Goal: Information Seeking & Learning: Learn about a topic

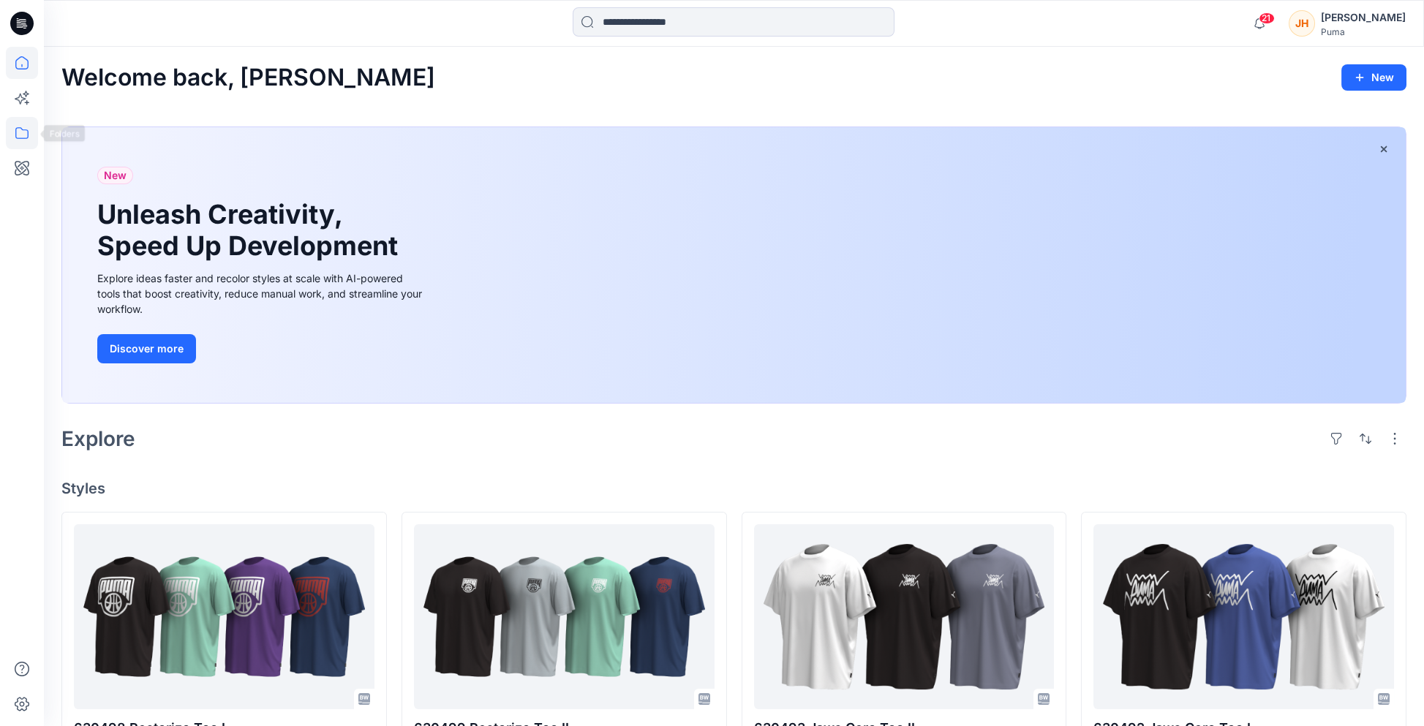
click at [34, 132] on icon at bounding box center [22, 133] width 32 height 32
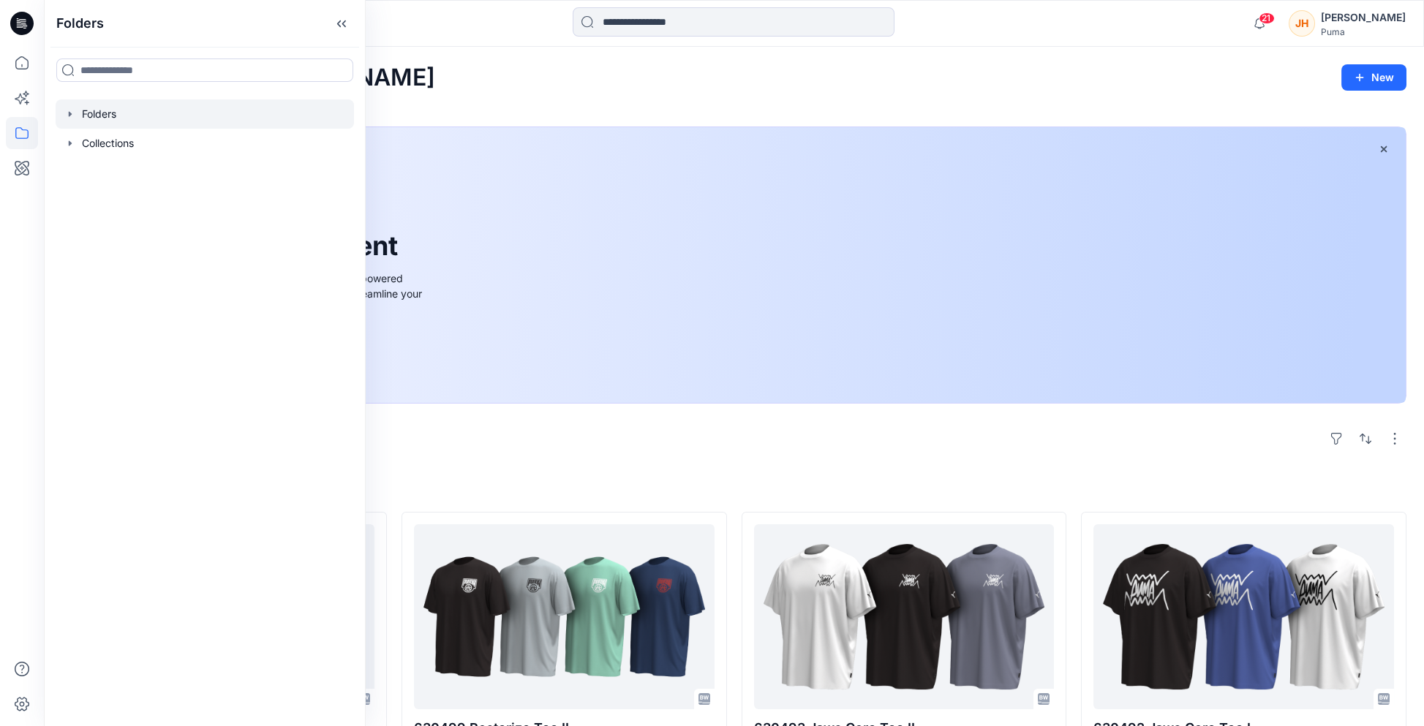
click at [70, 111] on icon "button" at bounding box center [70, 114] width 12 height 12
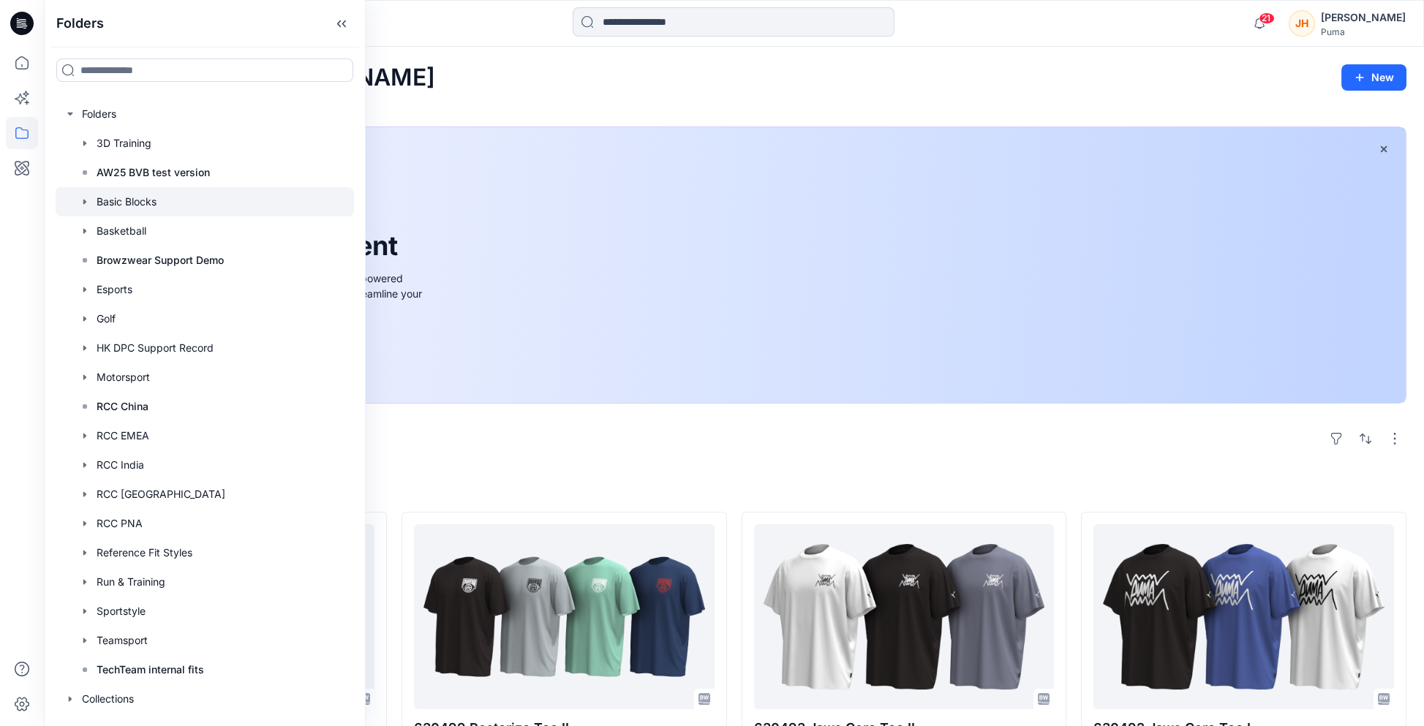
click at [125, 199] on div at bounding box center [205, 201] width 298 height 29
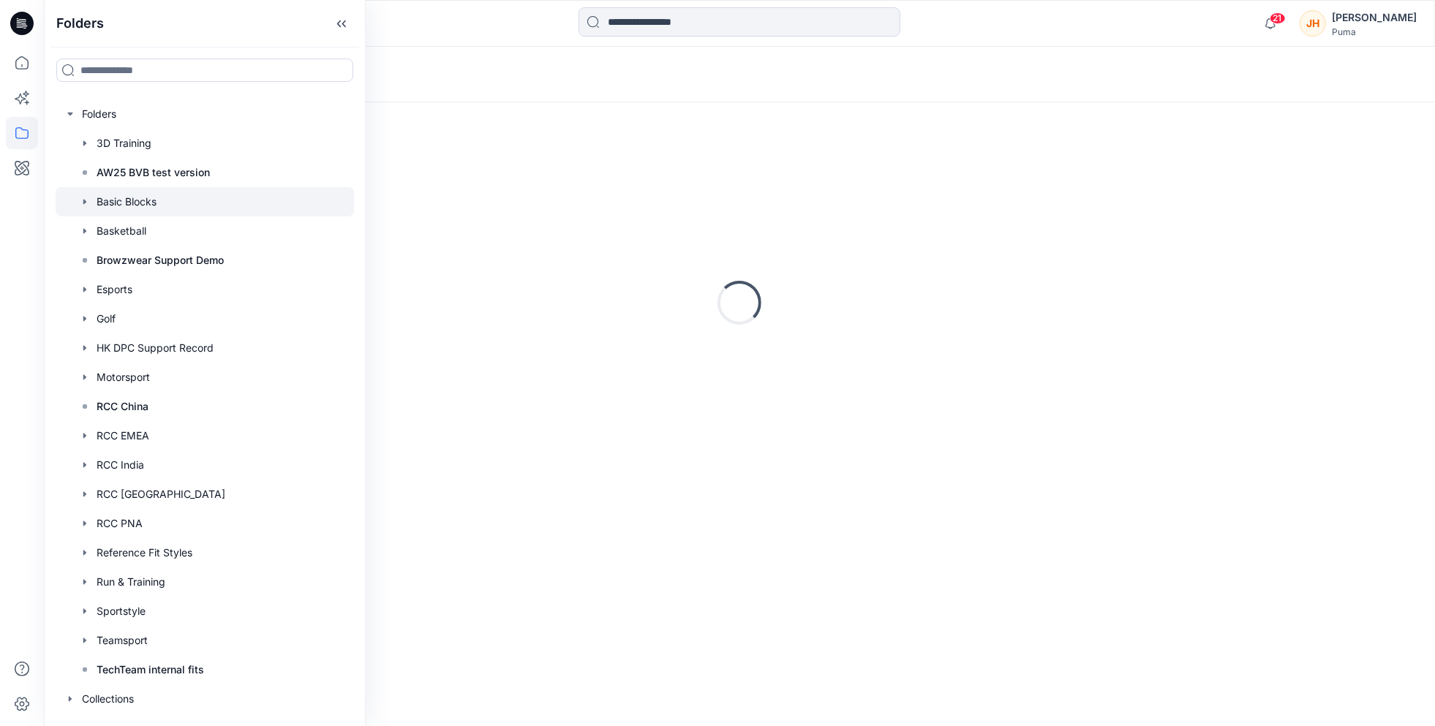
click at [514, 86] on div "Loading..." at bounding box center [739, 75] width 1391 height 56
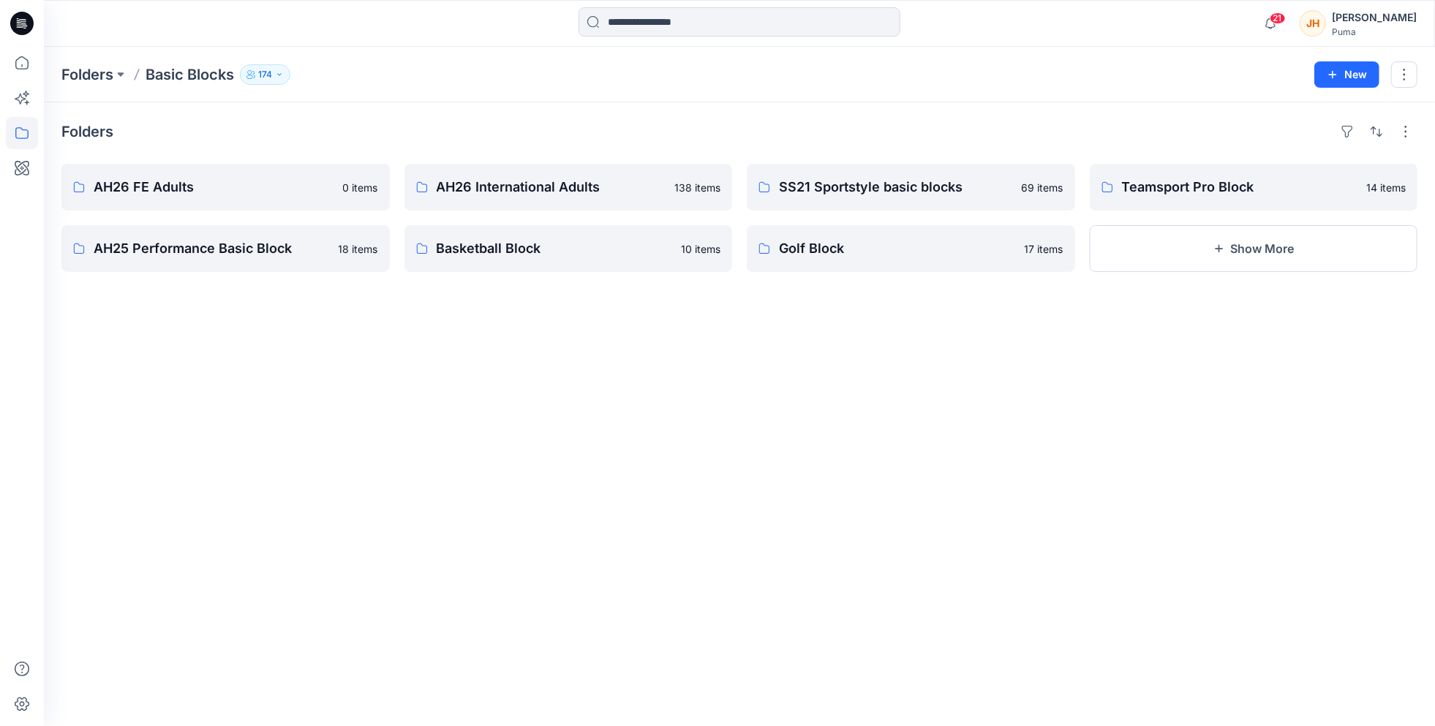
click at [1353, 20] on div "[PERSON_NAME]" at bounding box center [1374, 18] width 85 height 18
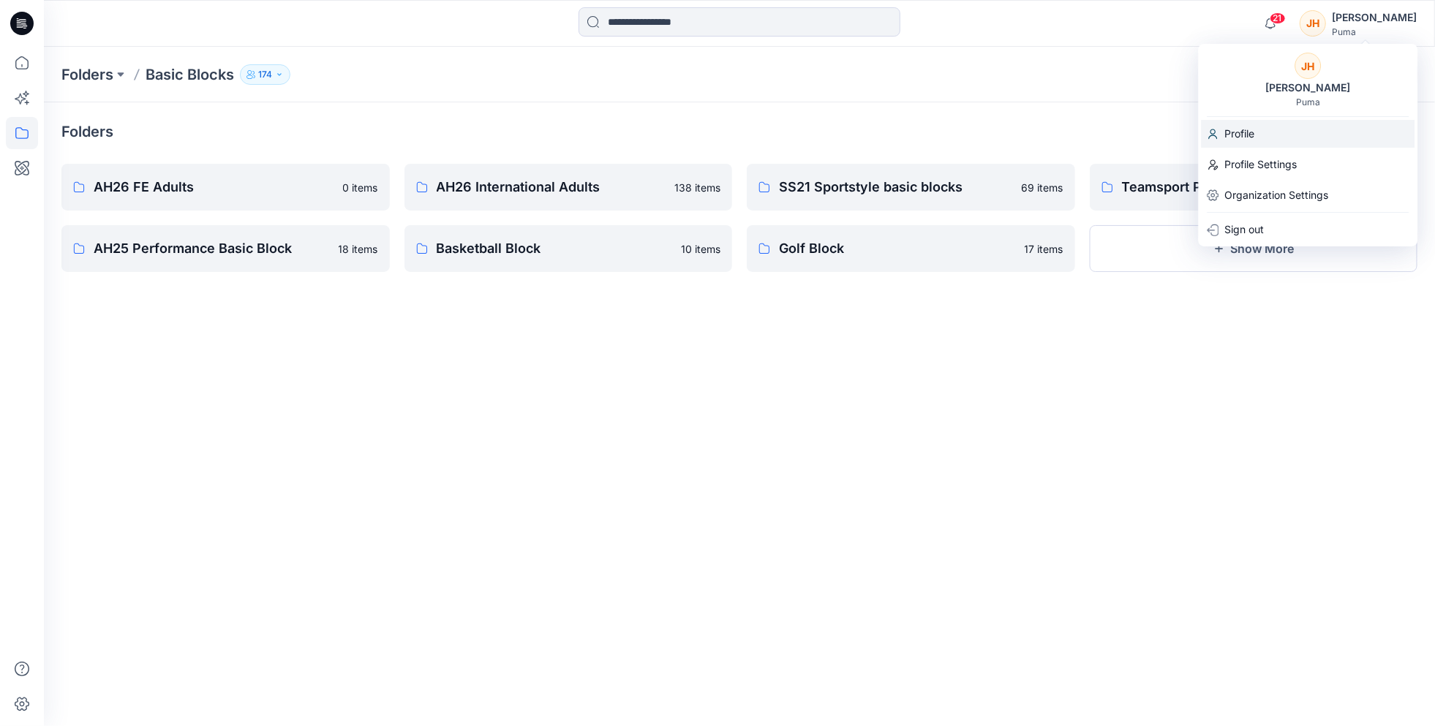
click at [1266, 138] on div "Profile" at bounding box center [1308, 134] width 214 height 28
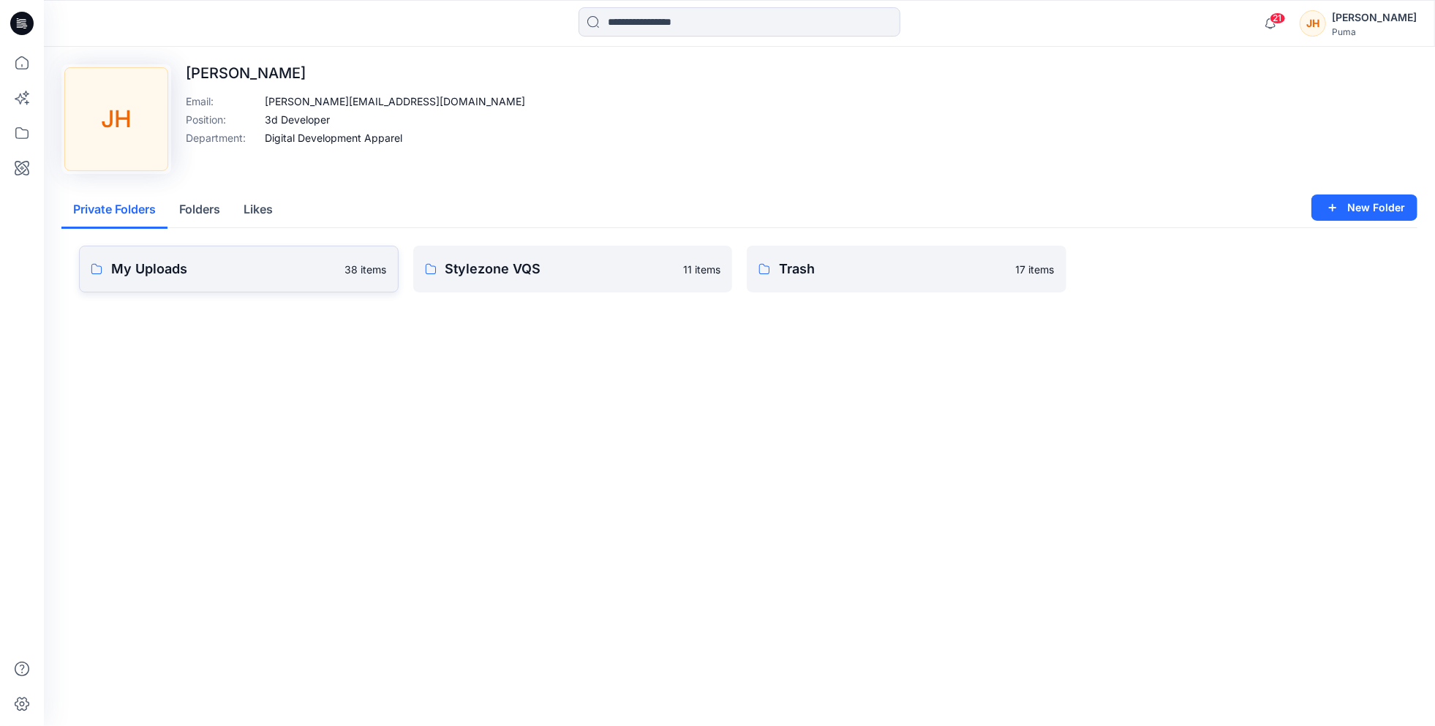
click at [242, 286] on link "My Uploads 38 items" at bounding box center [239, 269] width 320 height 47
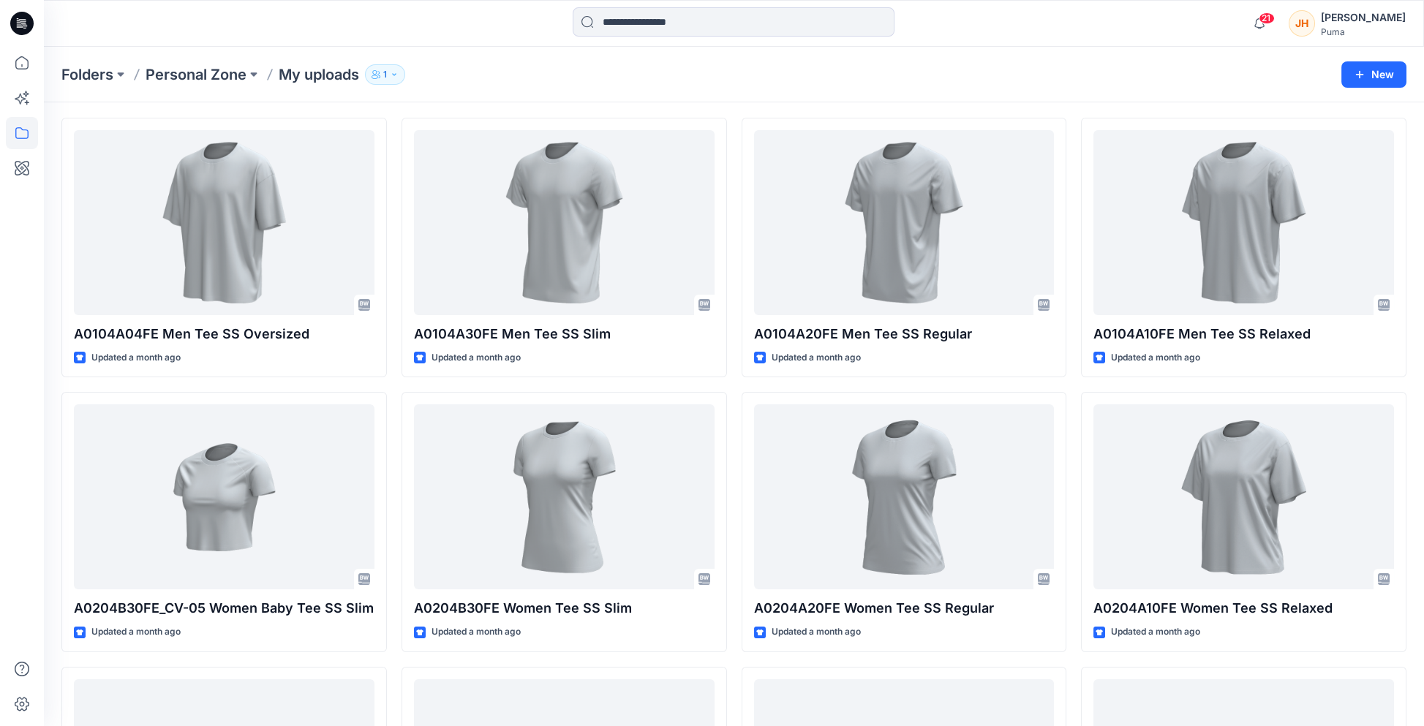
scroll to position [46, 0]
click at [21, 66] on icon at bounding box center [22, 63] width 32 height 32
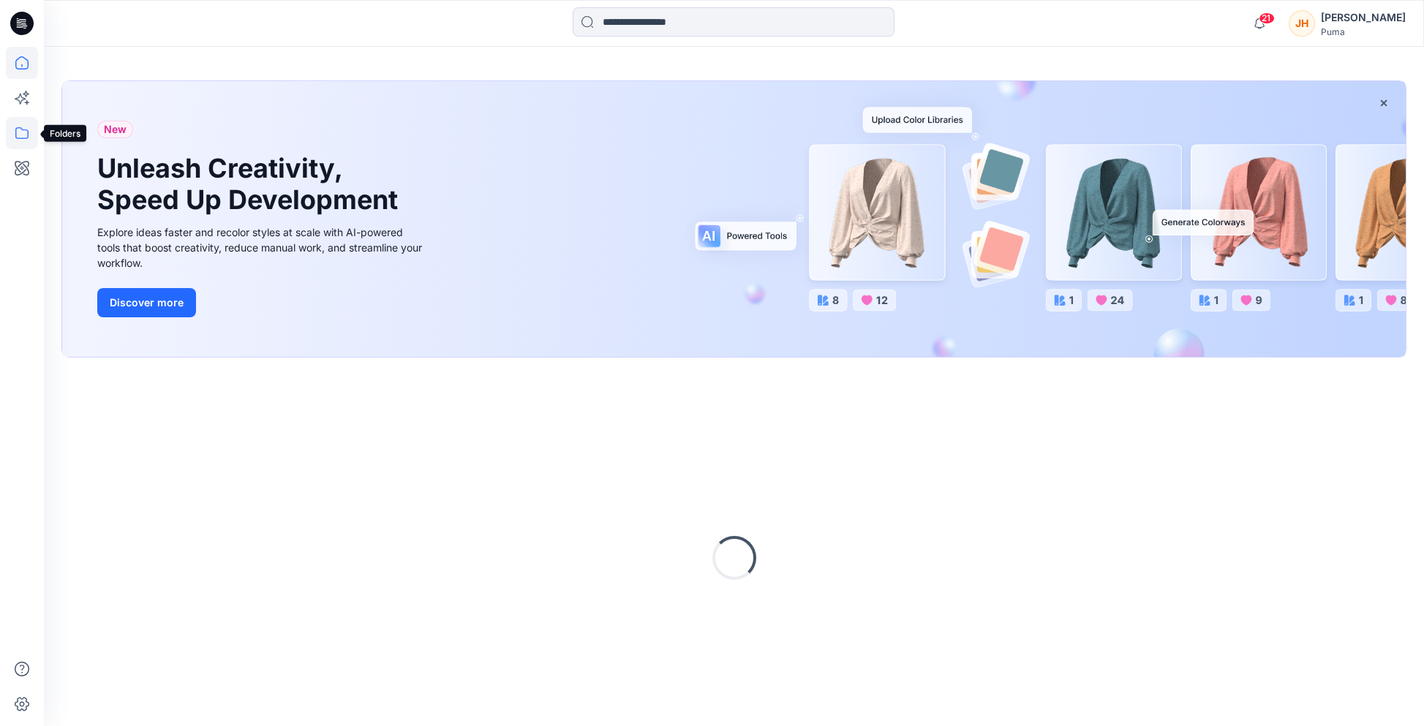
click at [31, 133] on icon at bounding box center [22, 133] width 32 height 32
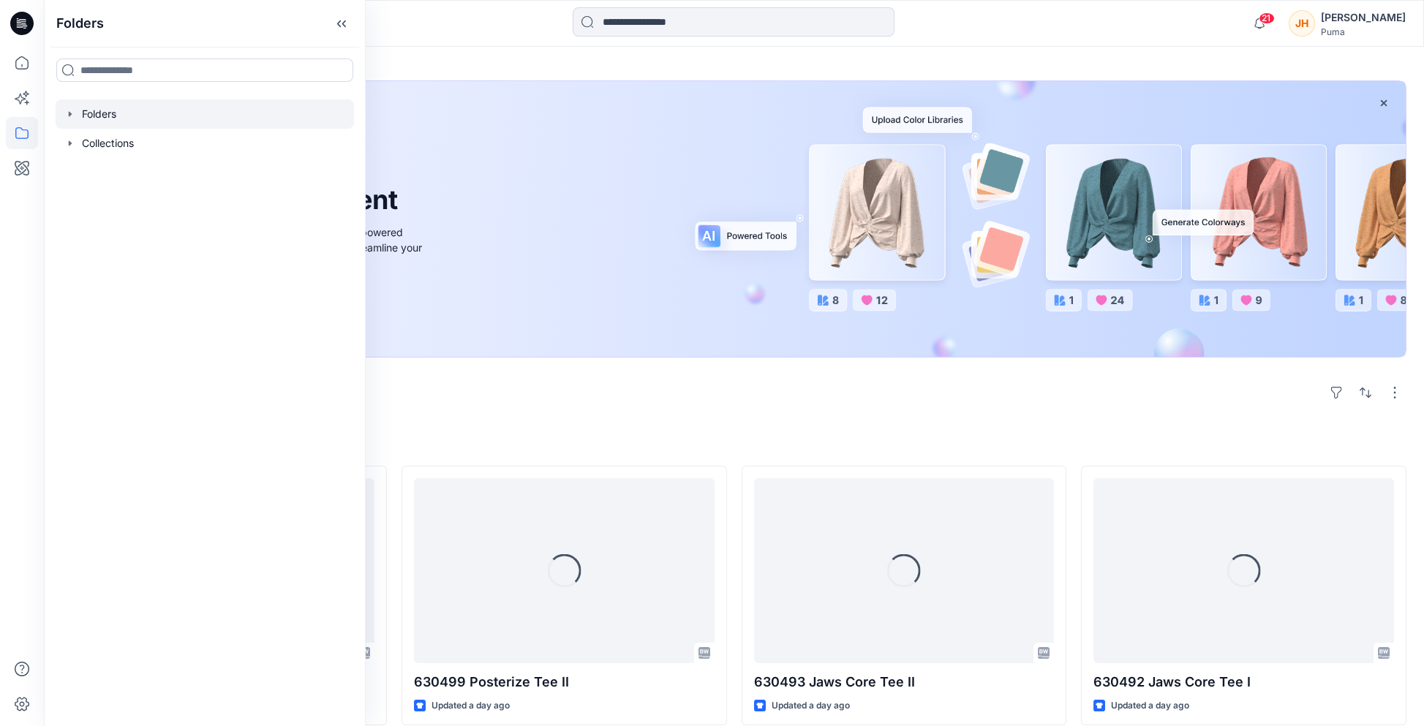
click at [65, 110] on icon "button" at bounding box center [70, 114] width 12 height 12
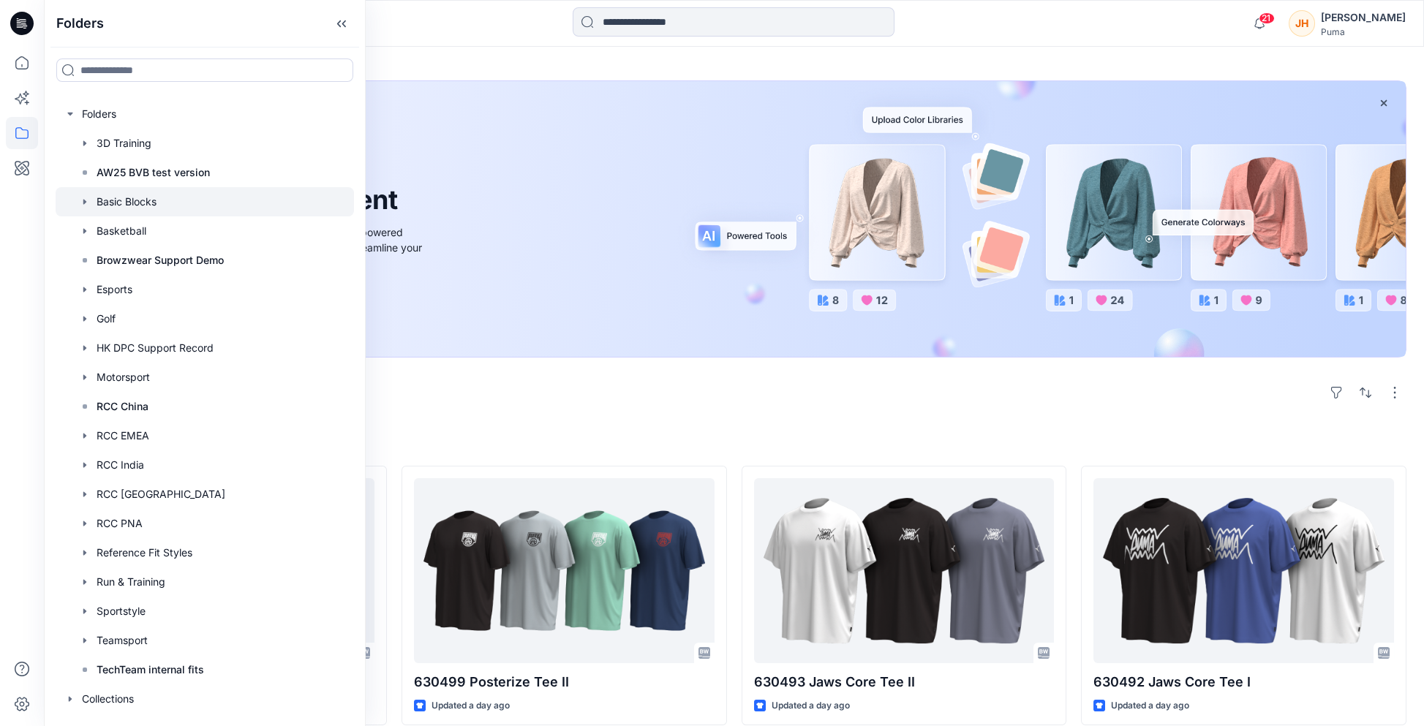
click at [83, 200] on icon "button" at bounding box center [84, 201] width 3 height 5
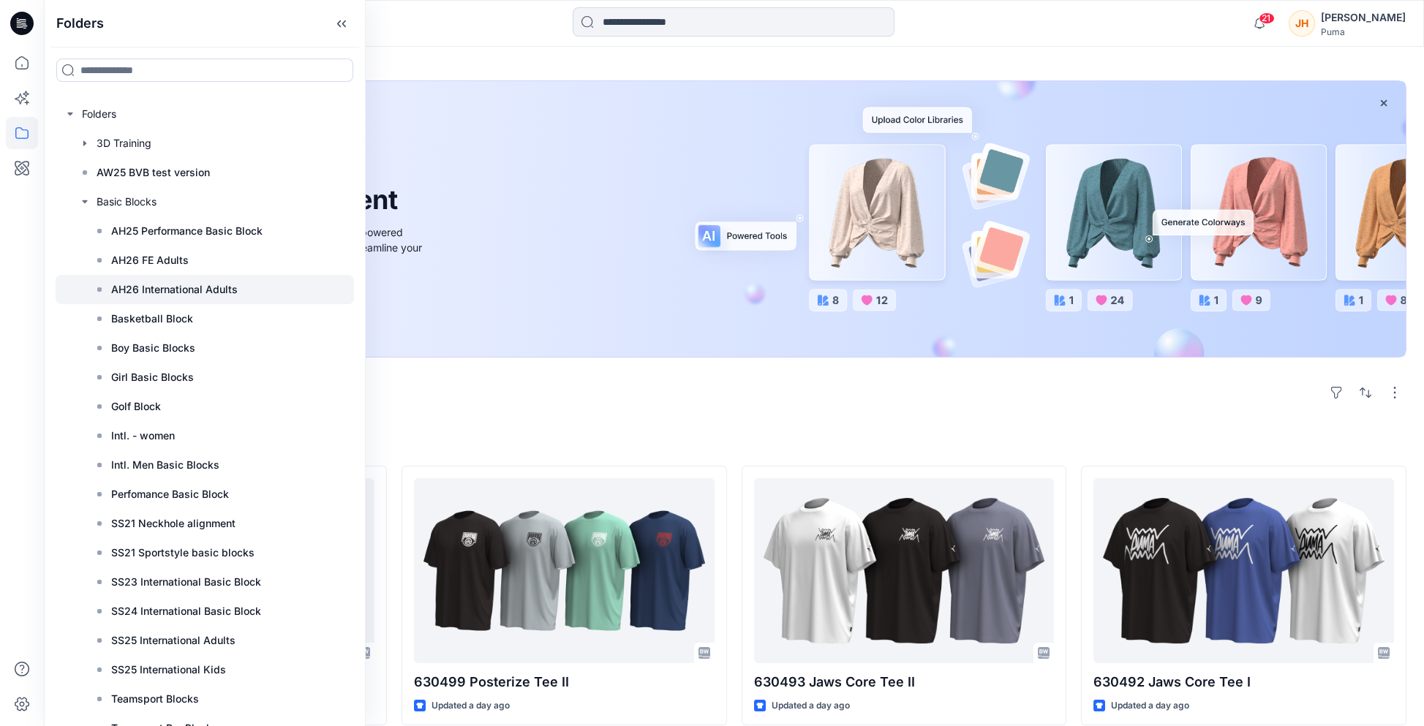
click at [235, 293] on p "AH26 International Adults" at bounding box center [174, 290] width 127 height 18
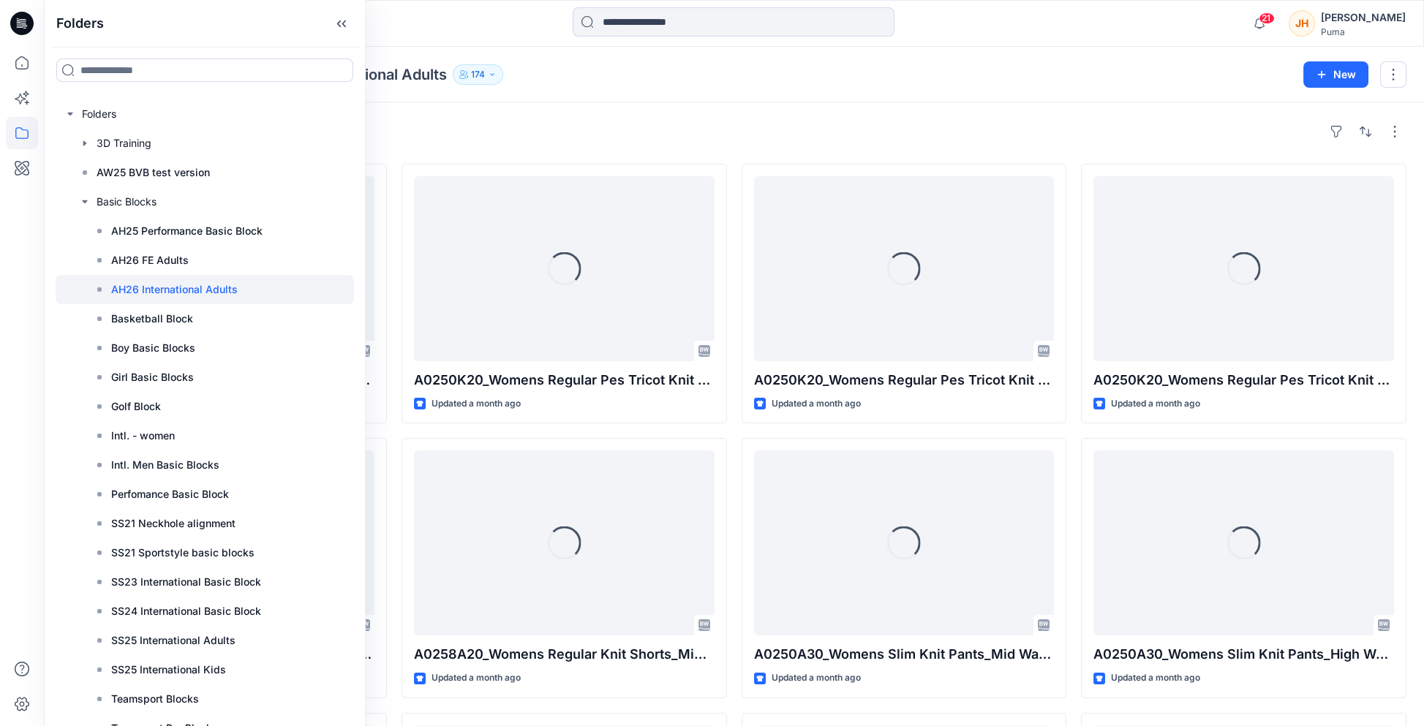
click at [683, 97] on div "Folders Basic Blocks AH26 International Adults 174 New" at bounding box center [734, 75] width 1380 height 56
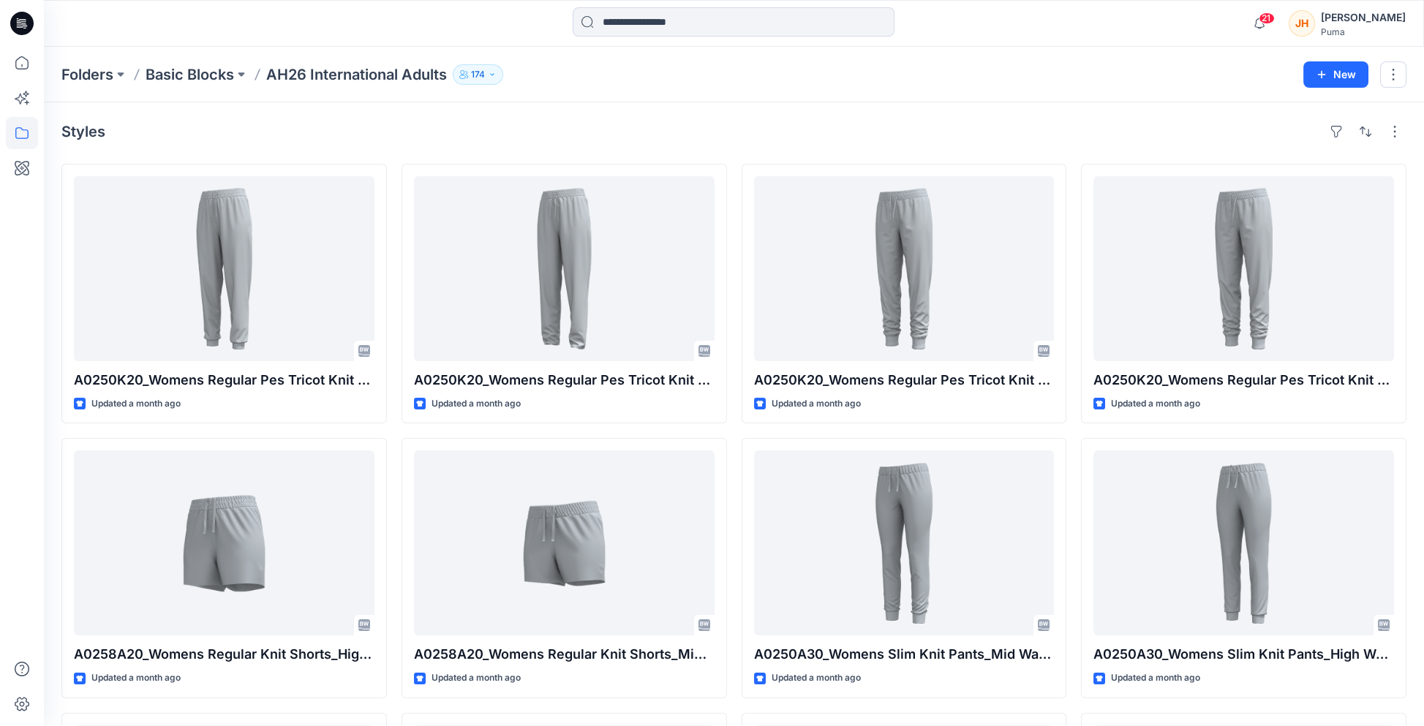
click at [485, 72] on p "174" at bounding box center [478, 75] width 14 height 16
click at [731, 106] on div "Styles A0250K20_Womens Regular Pes Tricot Knit Pants_High Rise_Closed cuff_CV01…" at bounding box center [734, 572] width 1380 height 941
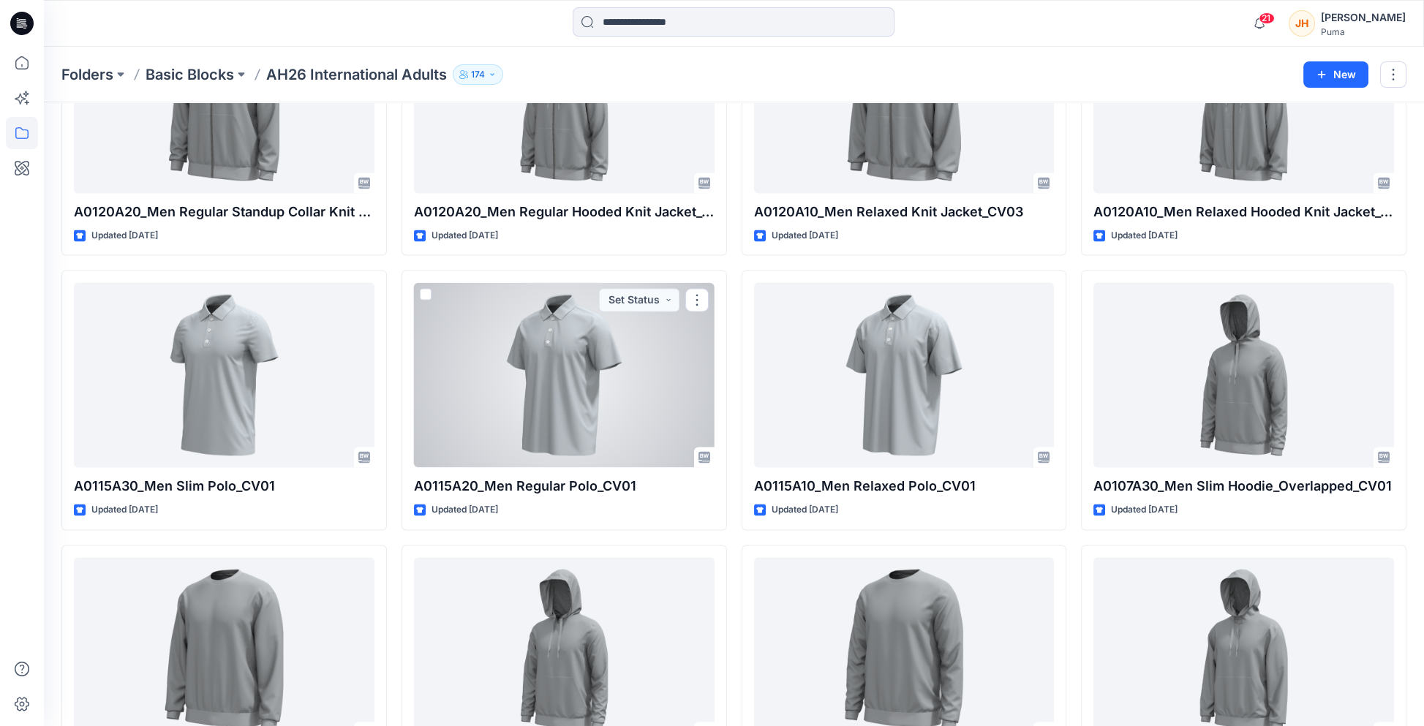
scroll to position [7417, 0]
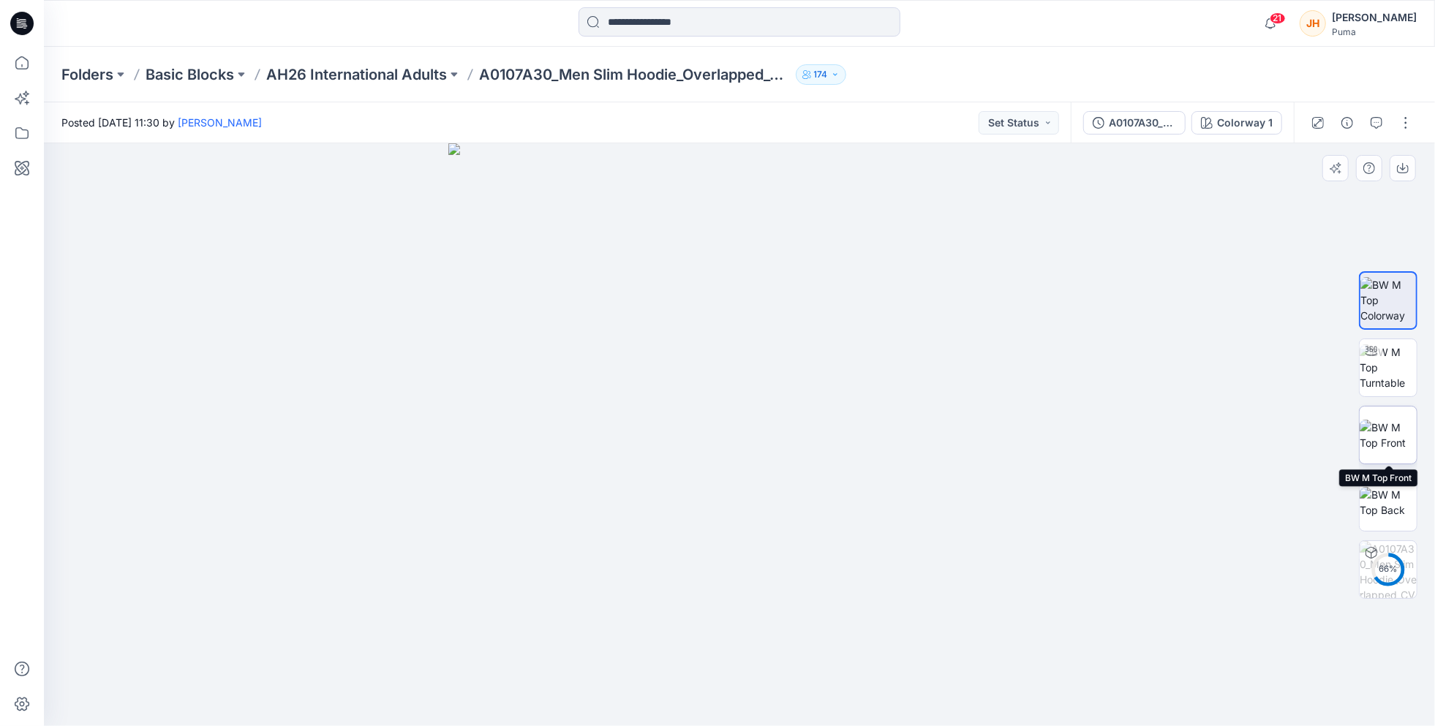
click at [1386, 431] on img at bounding box center [1388, 435] width 57 height 31
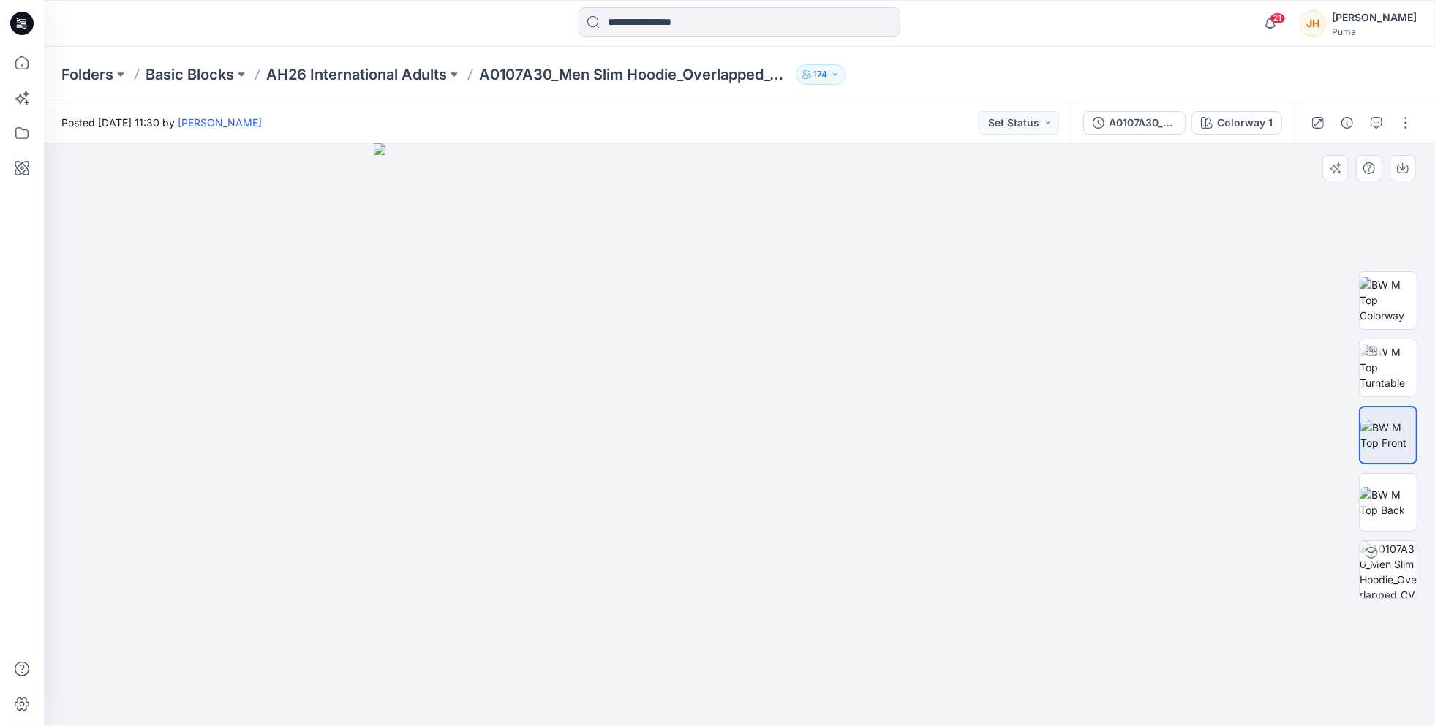
drag, startPoint x: 775, startPoint y: 316, endPoint x: 787, endPoint y: 484, distance: 167.9
click at [787, 484] on img at bounding box center [740, 434] width 732 height 583
click at [1390, 372] on img at bounding box center [1388, 368] width 57 height 46
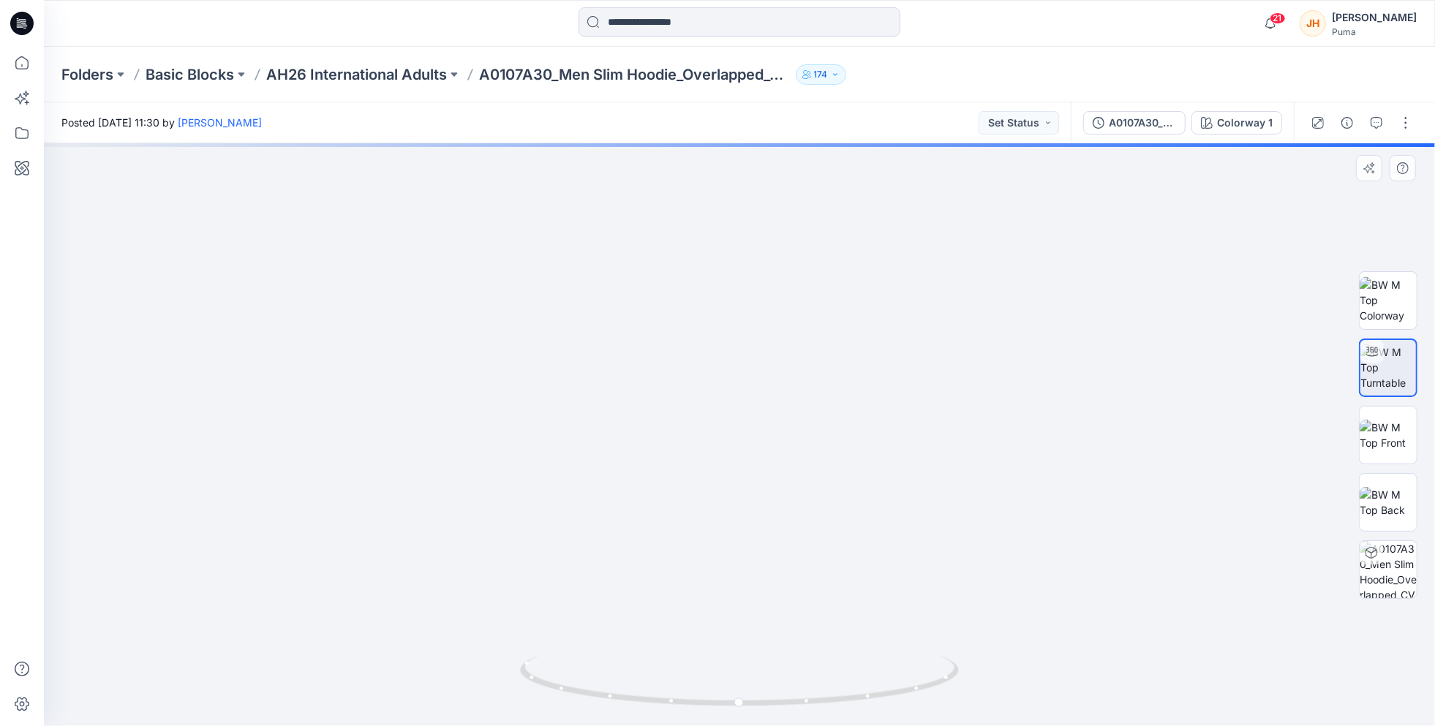
drag, startPoint x: 765, startPoint y: 259, endPoint x: 779, endPoint y: 439, distance: 180.5
click at [779, 439] on img at bounding box center [752, 253] width 1665 height 945
drag, startPoint x: 788, startPoint y: 355, endPoint x: 797, endPoint y: 400, distance: 46.3
click at [797, 400] on img at bounding box center [792, 180] width 2240 height 1091
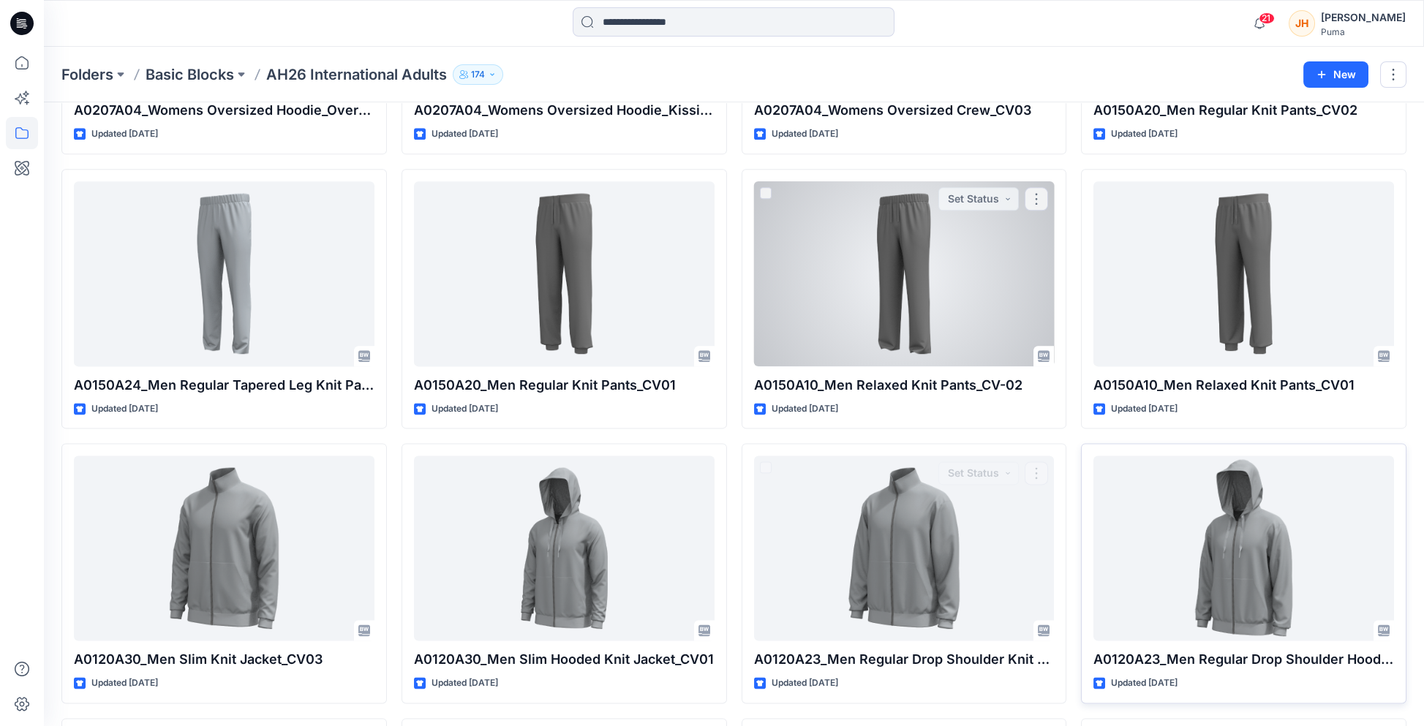
scroll to position [6612, 0]
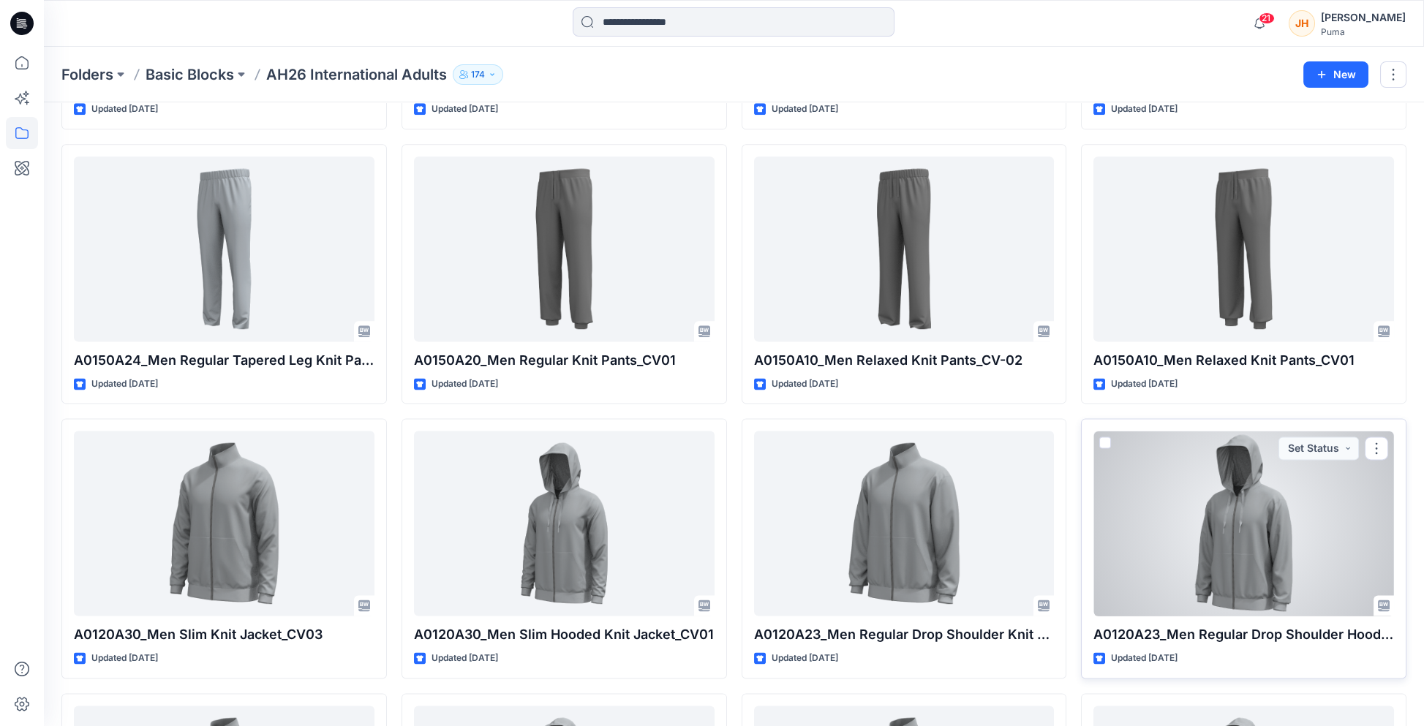
click at [1262, 516] on div at bounding box center [1244, 523] width 301 height 185
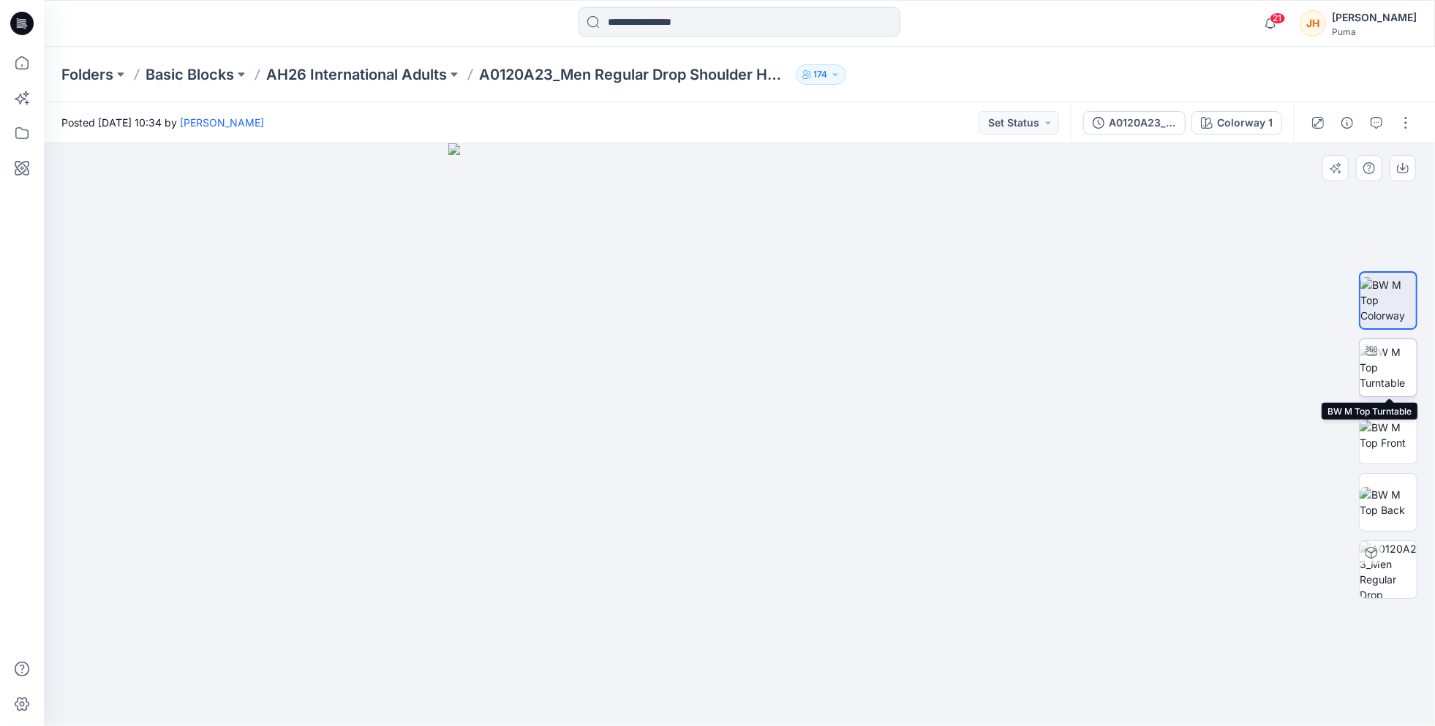
click at [1388, 385] on img at bounding box center [1388, 368] width 57 height 46
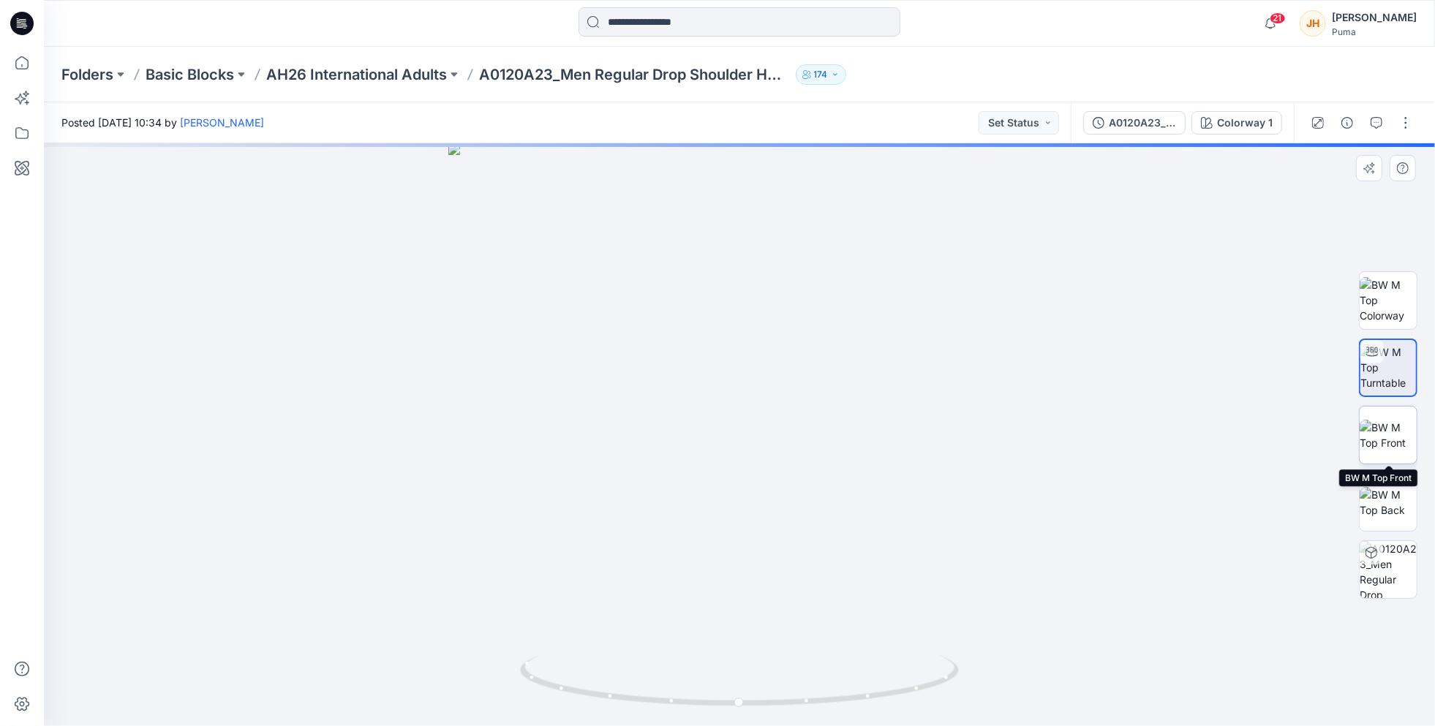
click at [1386, 432] on img at bounding box center [1388, 435] width 57 height 31
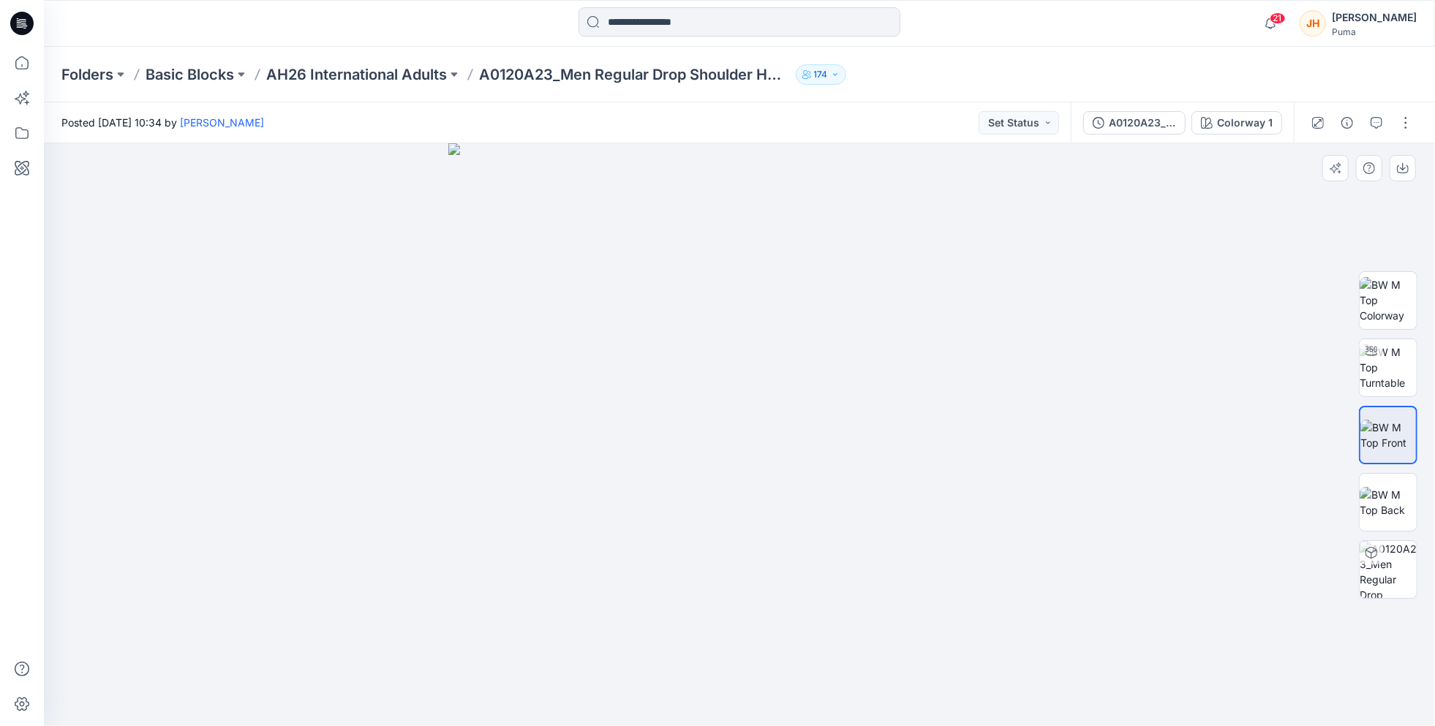
drag, startPoint x: 808, startPoint y: 347, endPoint x: 809, endPoint y: 405, distance: 58.5
click at [809, 405] on img at bounding box center [739, 434] width 583 height 583
drag, startPoint x: 822, startPoint y: 280, endPoint x: 828, endPoint y: 387, distance: 107.0
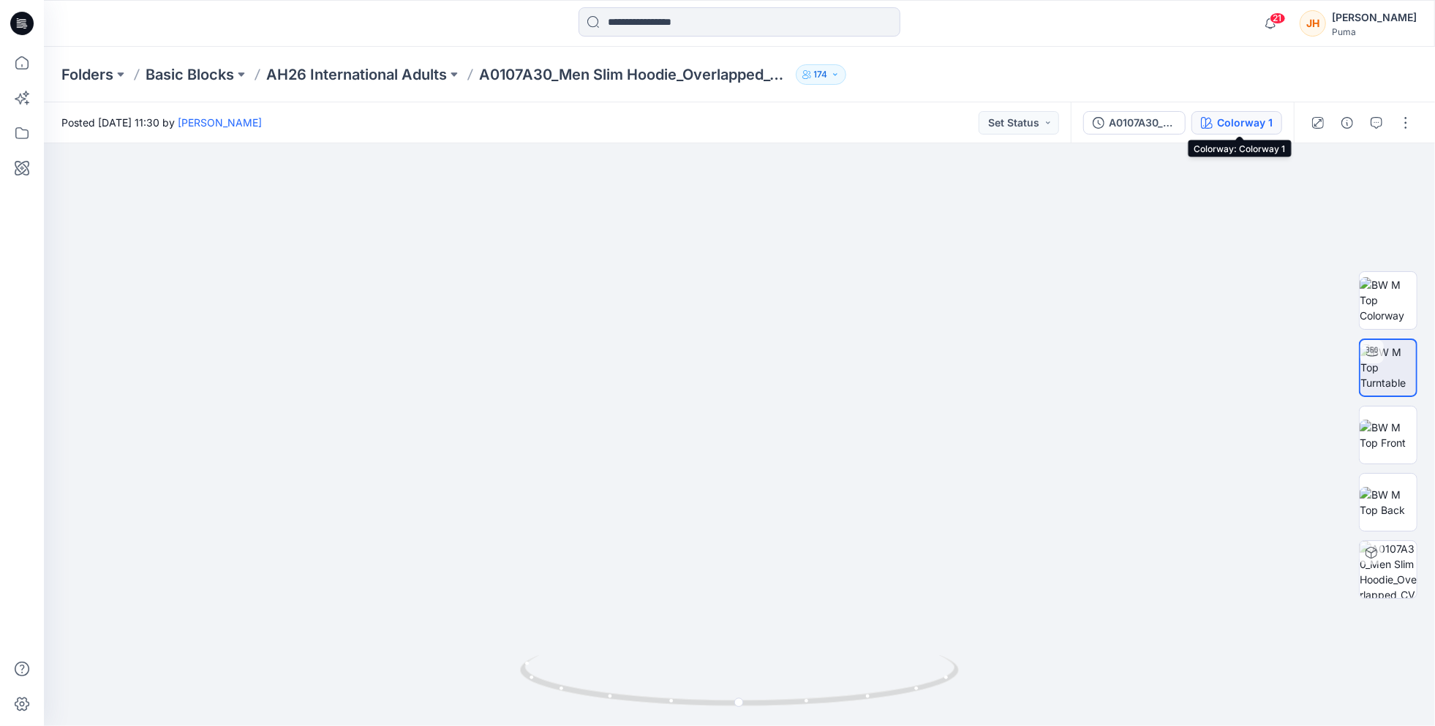
click at [1240, 124] on div "Colorway 1" at bounding box center [1245, 123] width 56 height 16
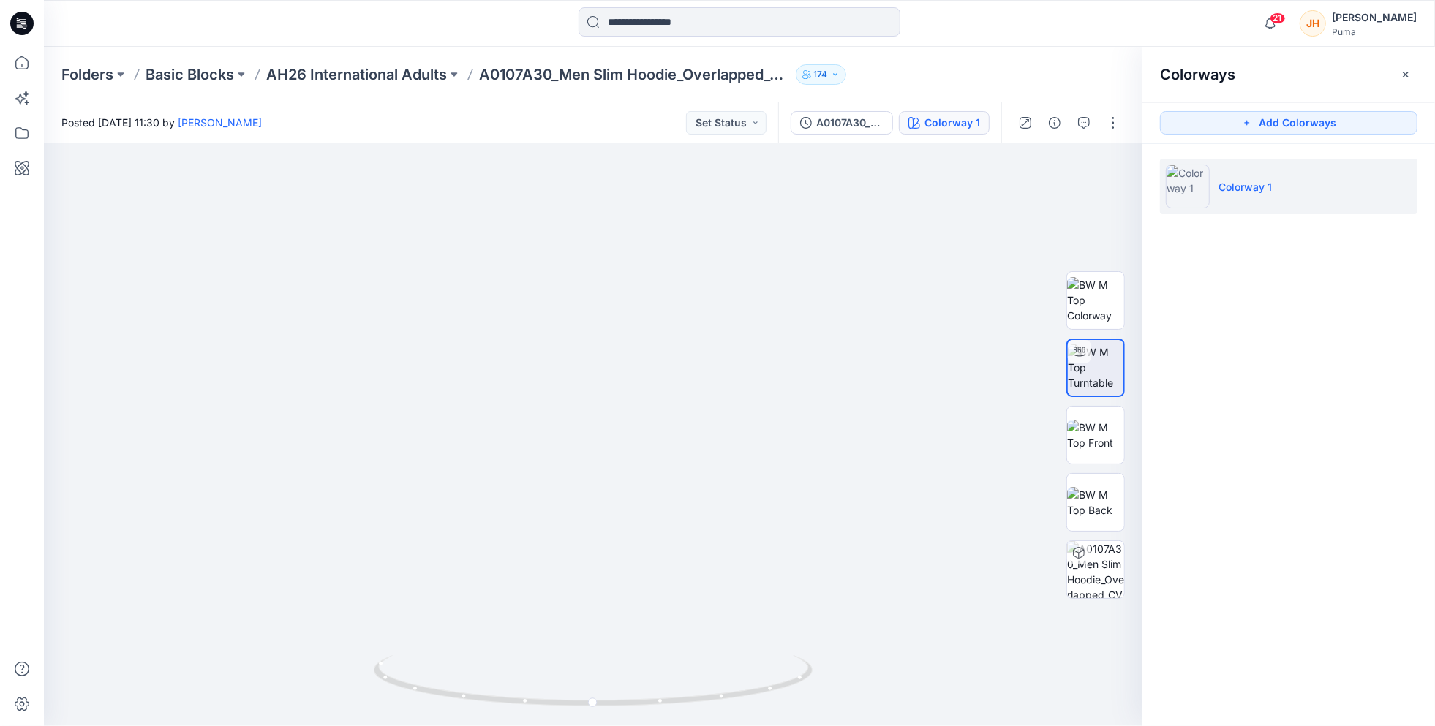
click at [1201, 185] on img at bounding box center [1188, 187] width 44 height 44
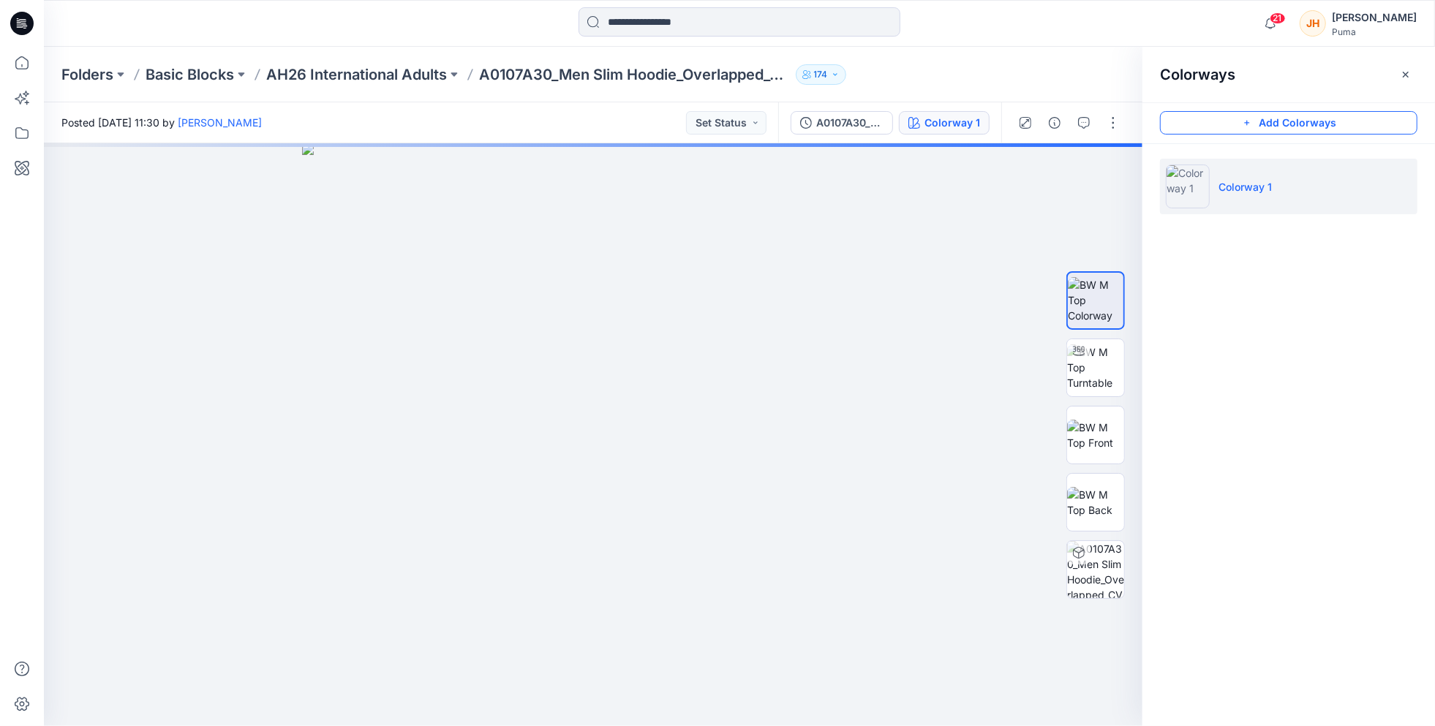
click at [1294, 128] on button "Add Colorways" at bounding box center [1288, 122] width 257 height 23
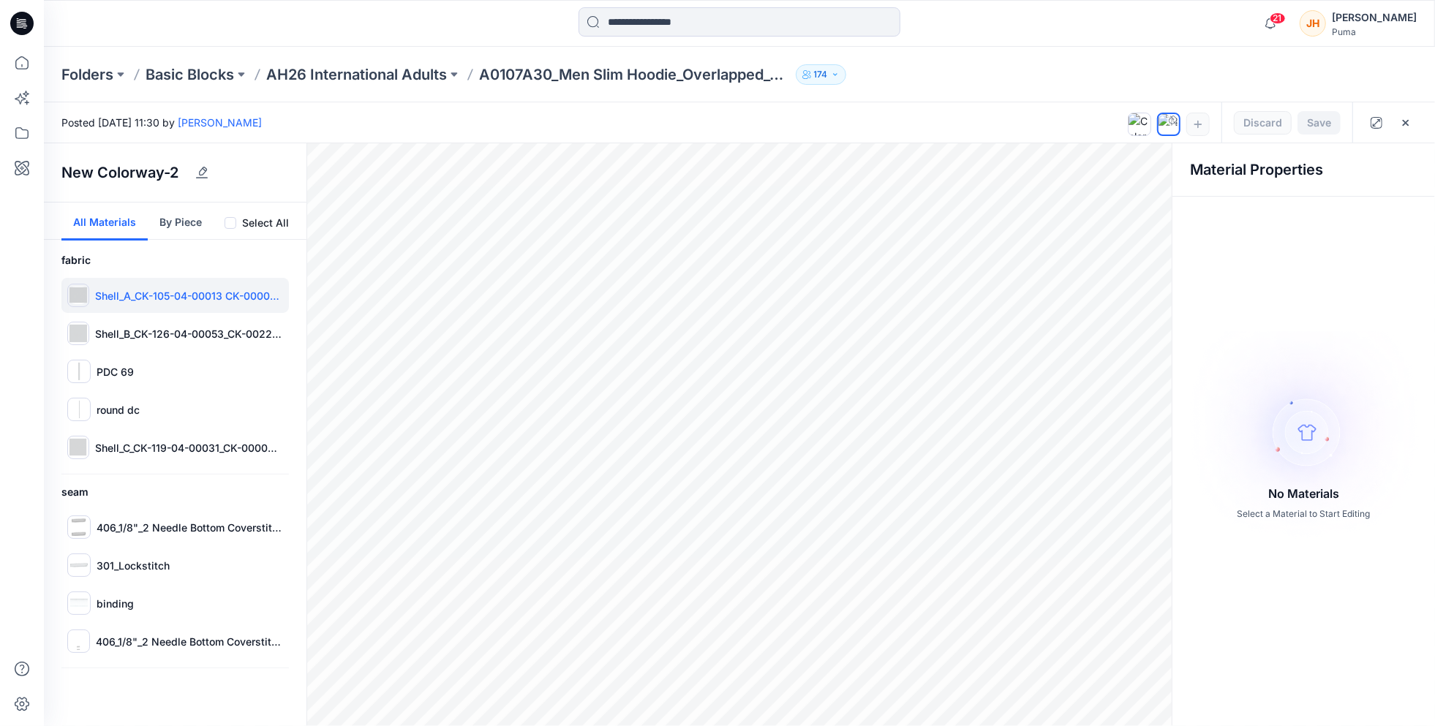
click at [91, 292] on div "Shell_A_CK-105-04-00013 CK-000002-0000" at bounding box center [175, 295] width 228 height 35
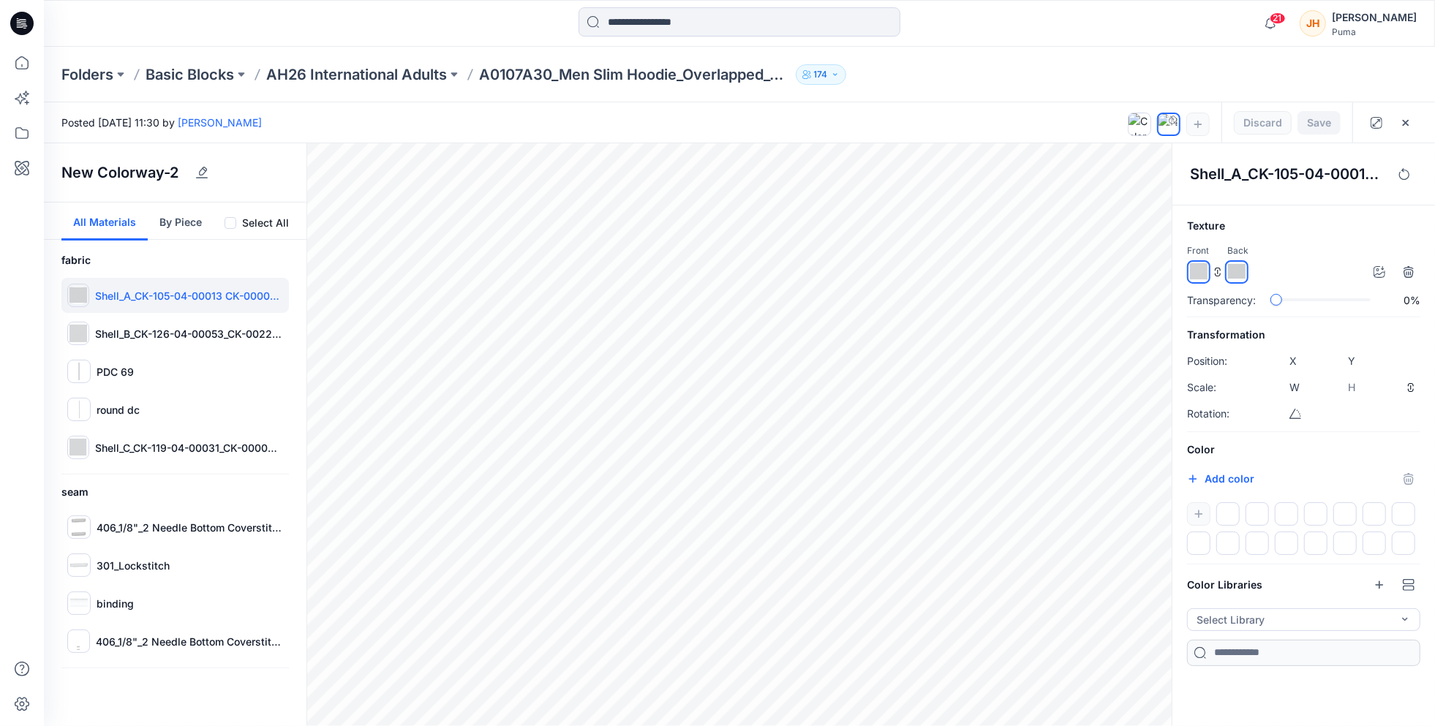
click at [1201, 274] on img at bounding box center [1199, 272] width 18 height 18
click at [1195, 274] on img at bounding box center [1199, 272] width 18 height 18
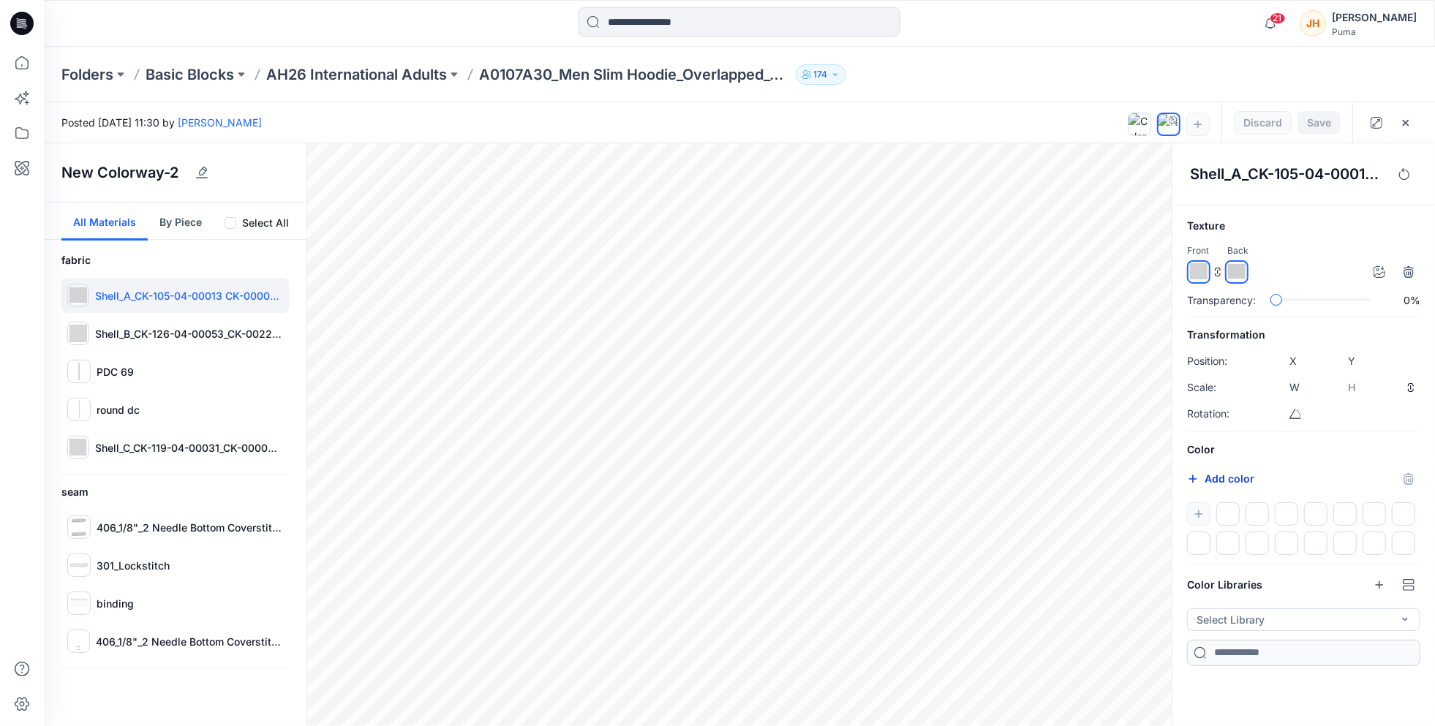
click at [1209, 470] on button "Add color" at bounding box center [1220, 479] width 67 height 18
click at [1289, 462] on div "Color Add color *******" at bounding box center [1303, 498] width 233 height 114
click at [1202, 509] on div at bounding box center [1303, 529] width 233 height 53
click at [1328, 241] on div "Texture Front Back Transparency: 0%" at bounding box center [1303, 262] width 233 height 91
click at [1265, 114] on div "Save Discard" at bounding box center [1287, 122] width 131 height 40
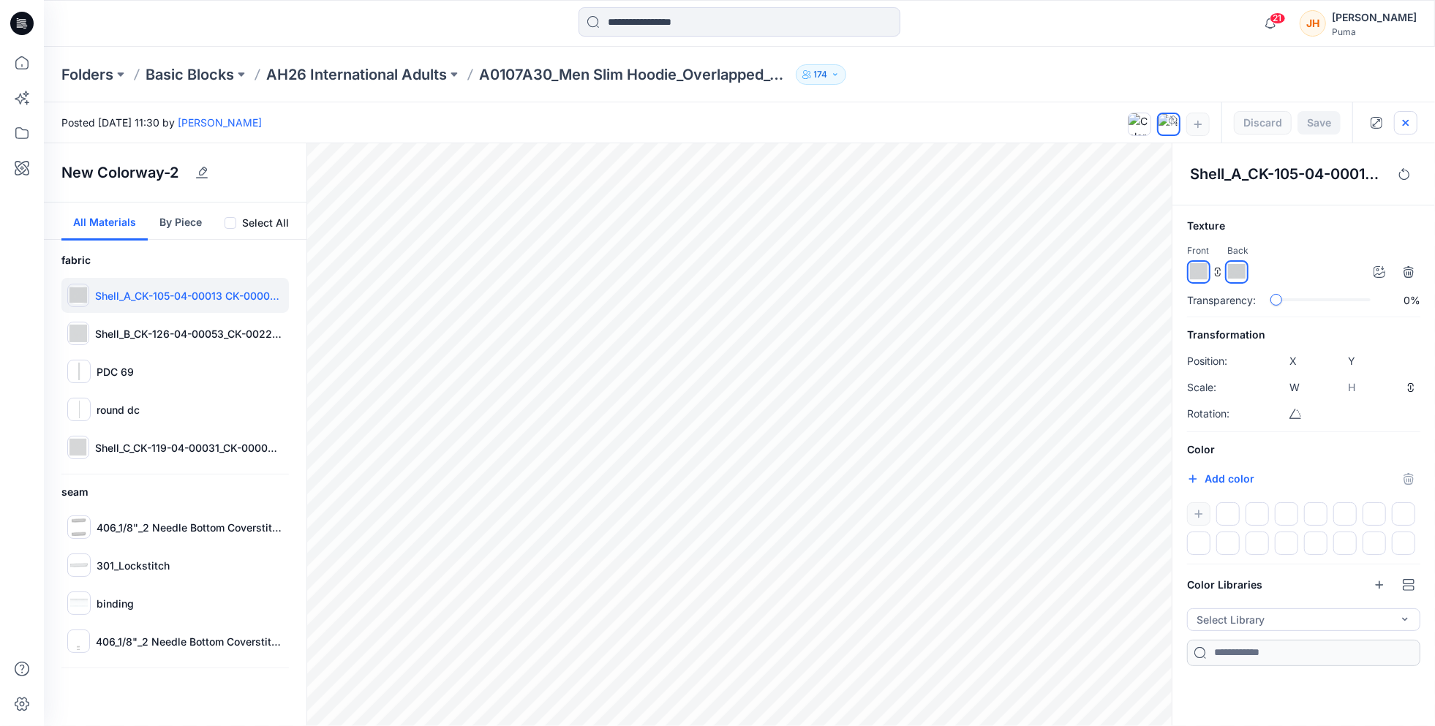
click at [1408, 123] on icon "button" at bounding box center [1406, 123] width 12 height 12
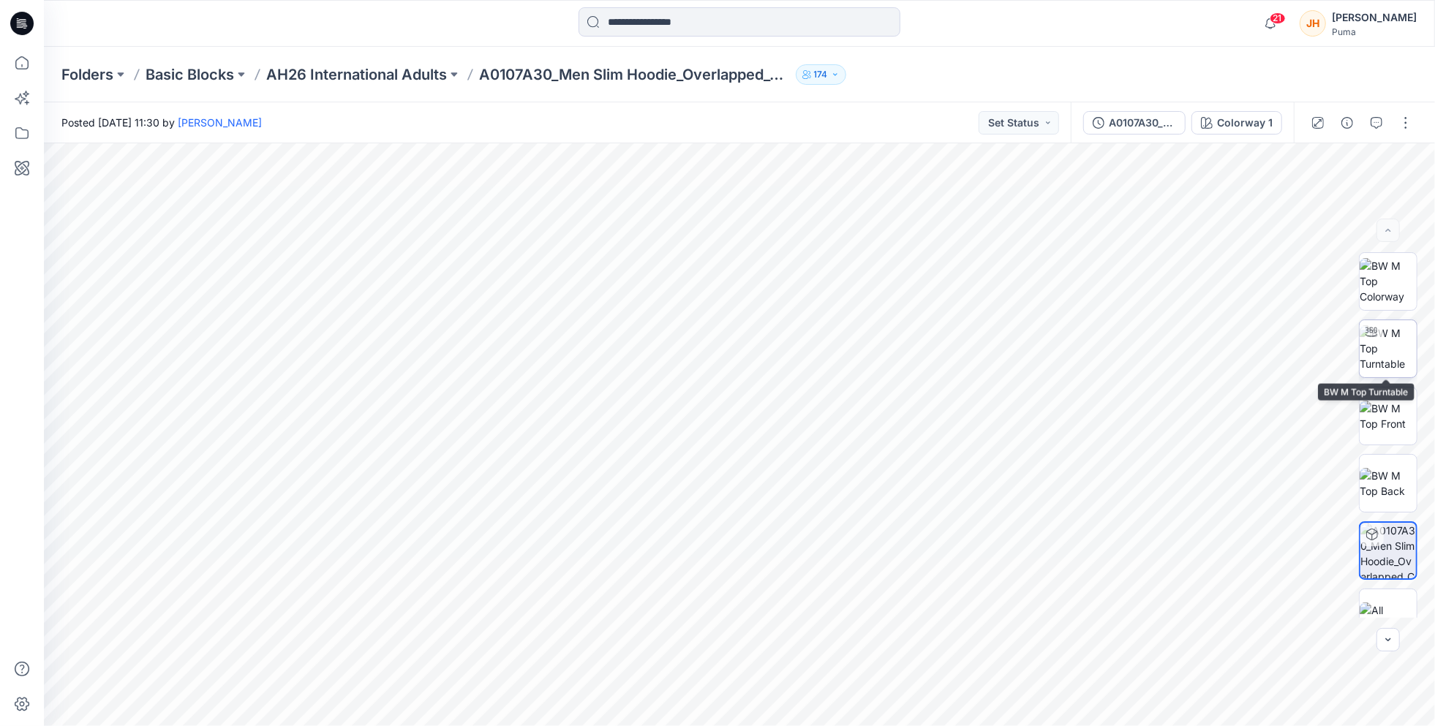
click at [1389, 353] on img at bounding box center [1388, 349] width 57 height 46
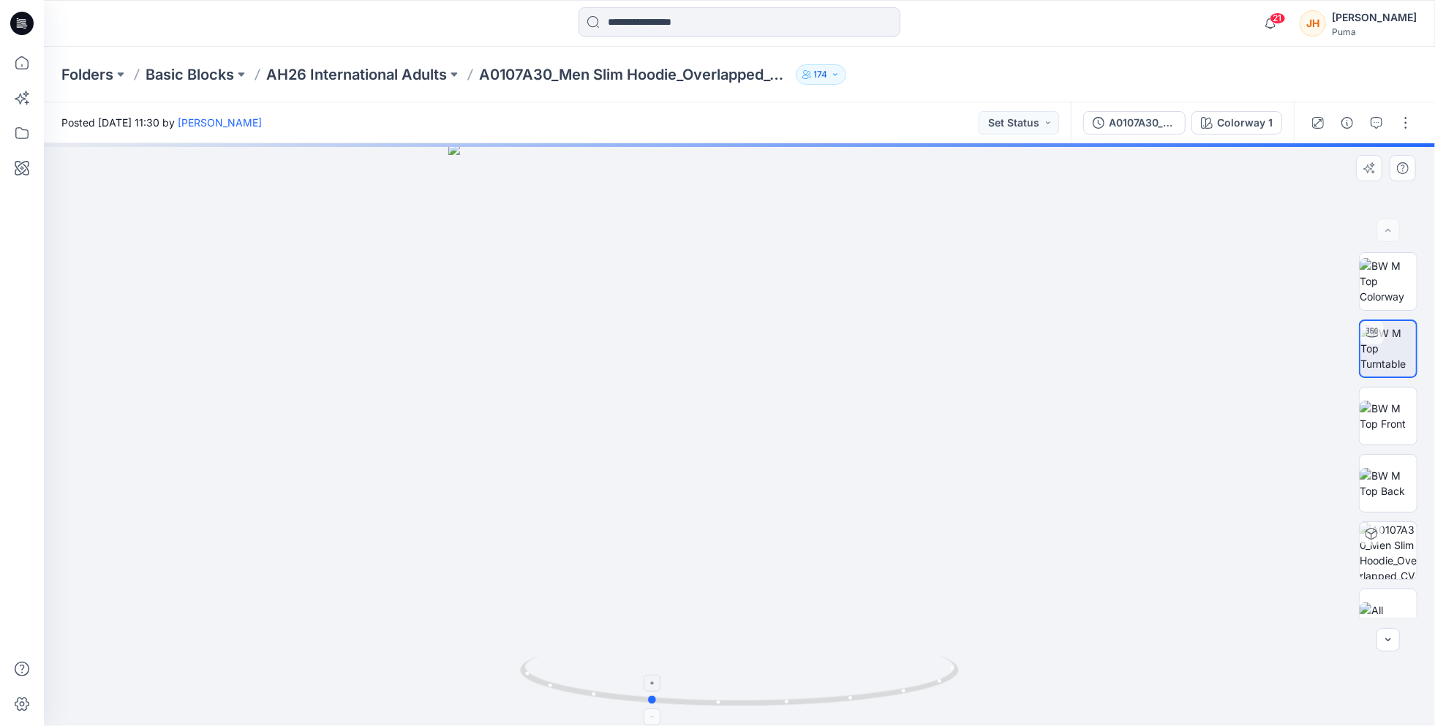
drag, startPoint x: 799, startPoint y: 704, endPoint x: 709, endPoint y: 685, distance: 91.8
click at [709, 685] on icon at bounding box center [741, 682] width 443 height 55
drag, startPoint x: 808, startPoint y: 273, endPoint x: 803, endPoint y: 469, distance: 196.1
click at [805, 471] on img at bounding box center [744, 137] width 2071 height 1177
drag, startPoint x: 813, startPoint y: 323, endPoint x: 809, endPoint y: 496, distance: 172.7
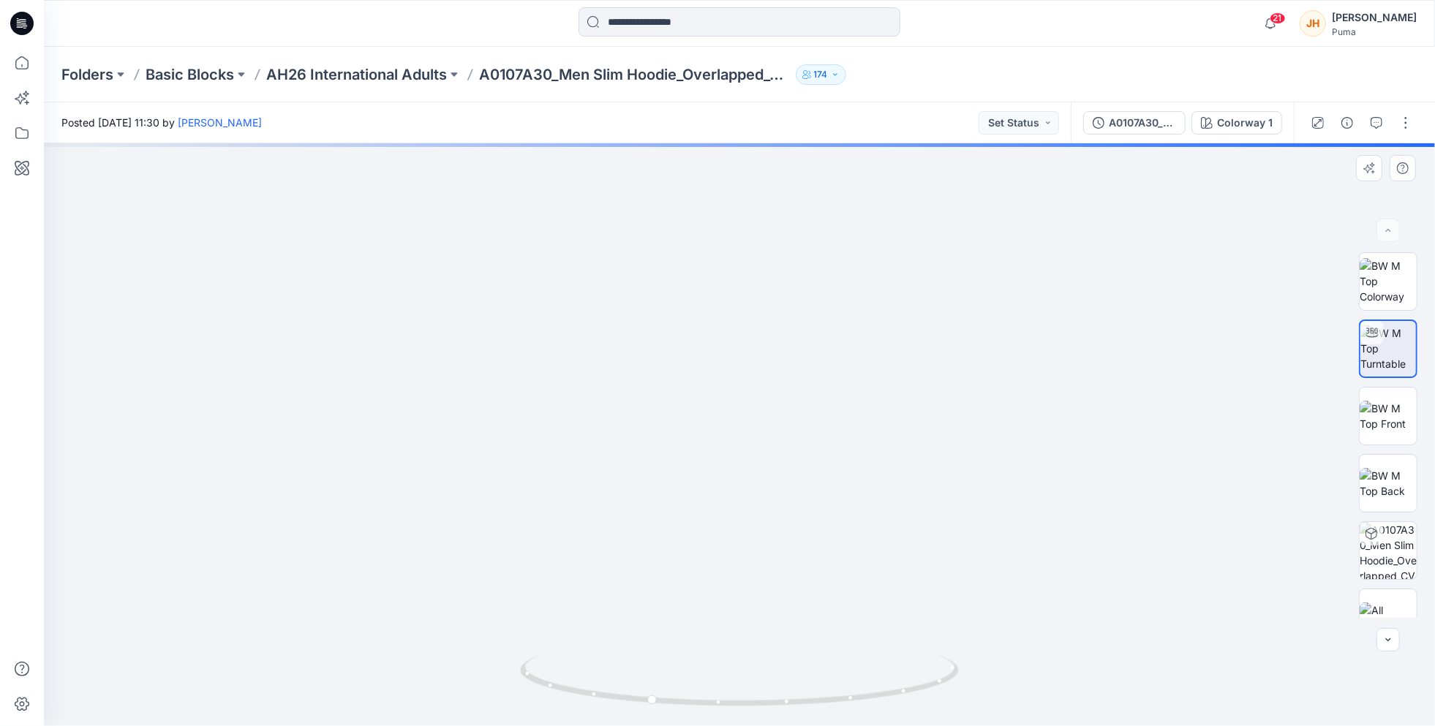
click at [820, 516] on img at bounding box center [744, 228] width 2071 height 996
drag, startPoint x: 816, startPoint y: 348, endPoint x: 825, endPoint y: 382, distance: 34.8
click at [825, 382] on img at bounding box center [745, 272] width 2071 height 909
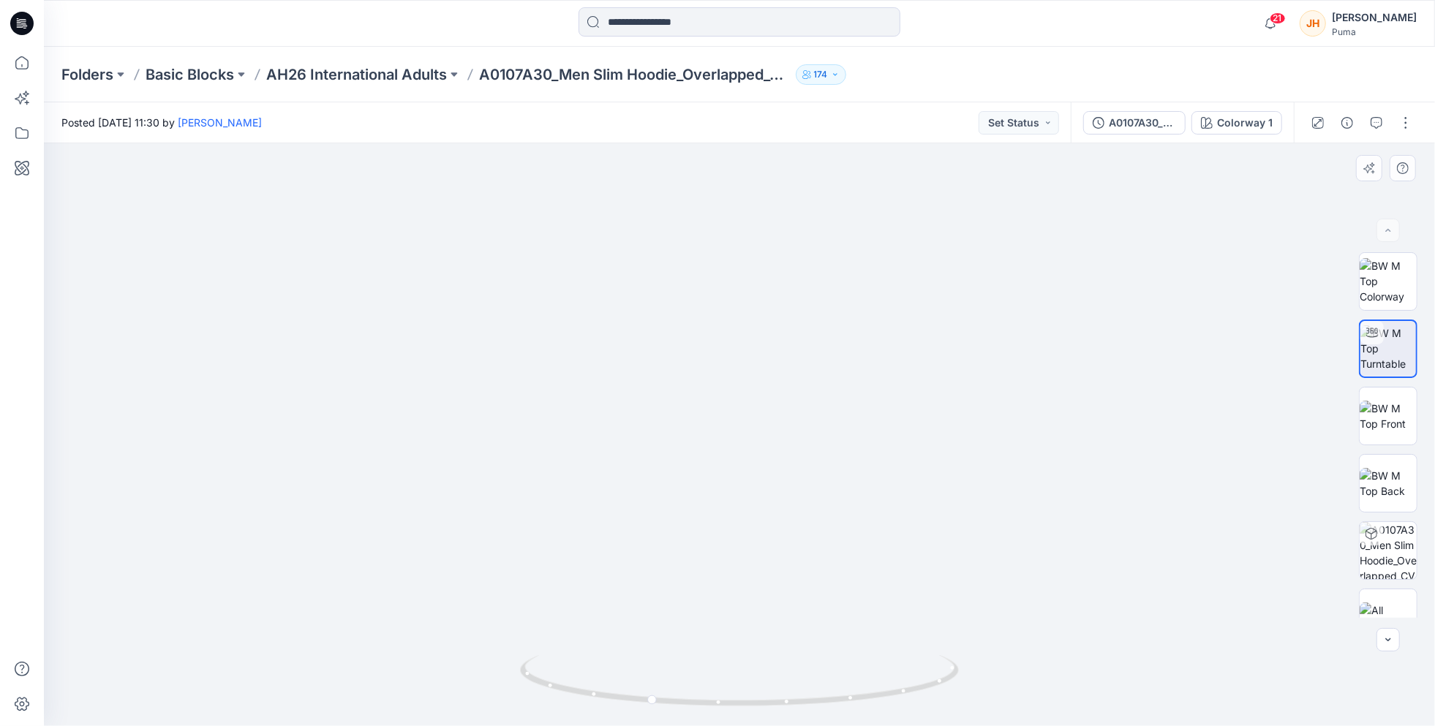
drag, startPoint x: 831, startPoint y: 526, endPoint x: 834, endPoint y: 477, distance: 49.1
click at [834, 477] on img at bounding box center [761, 248] width 2240 height 957
drag, startPoint x: 864, startPoint y: 332, endPoint x: 888, endPoint y: 489, distance: 159.1
click at [888, 489] on img at bounding box center [785, 327] width 2240 height 800
click at [1403, 414] on img at bounding box center [1388, 416] width 57 height 31
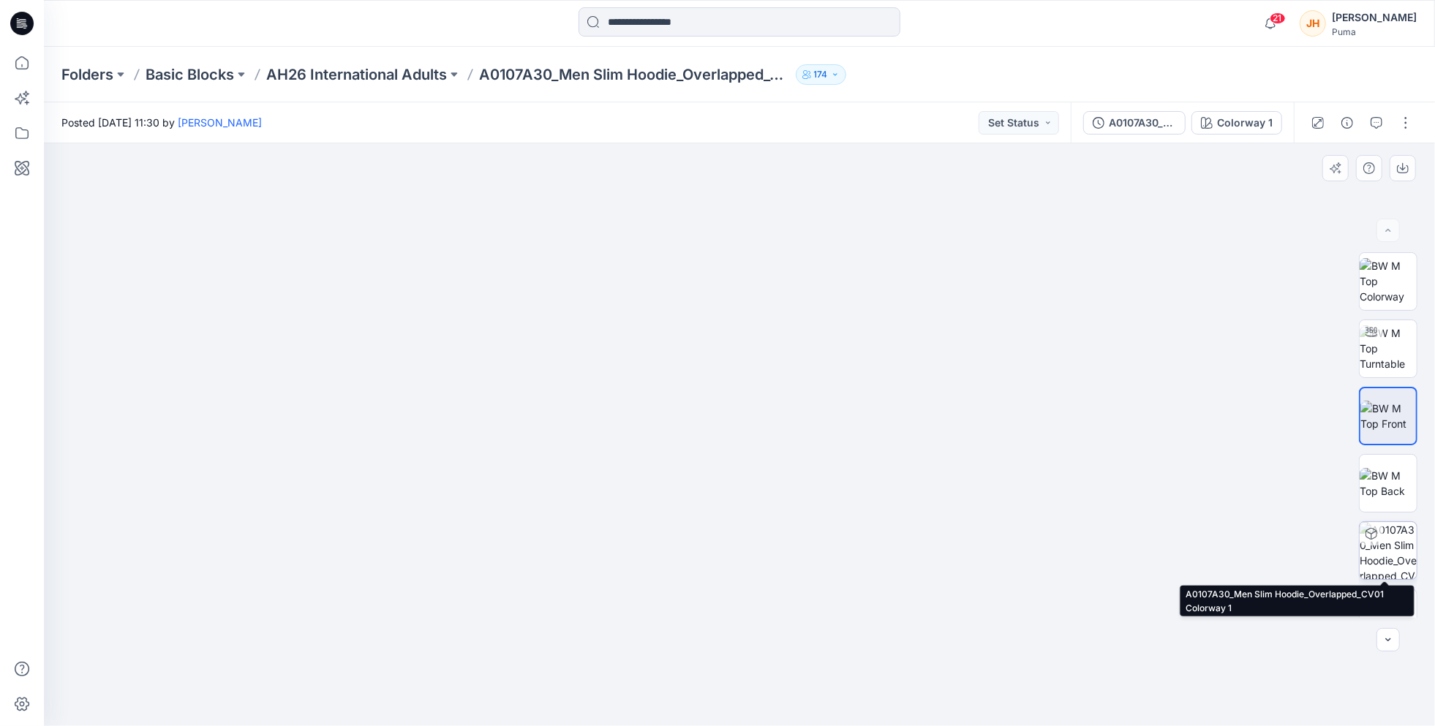
click at [1389, 538] on img at bounding box center [1388, 550] width 57 height 57
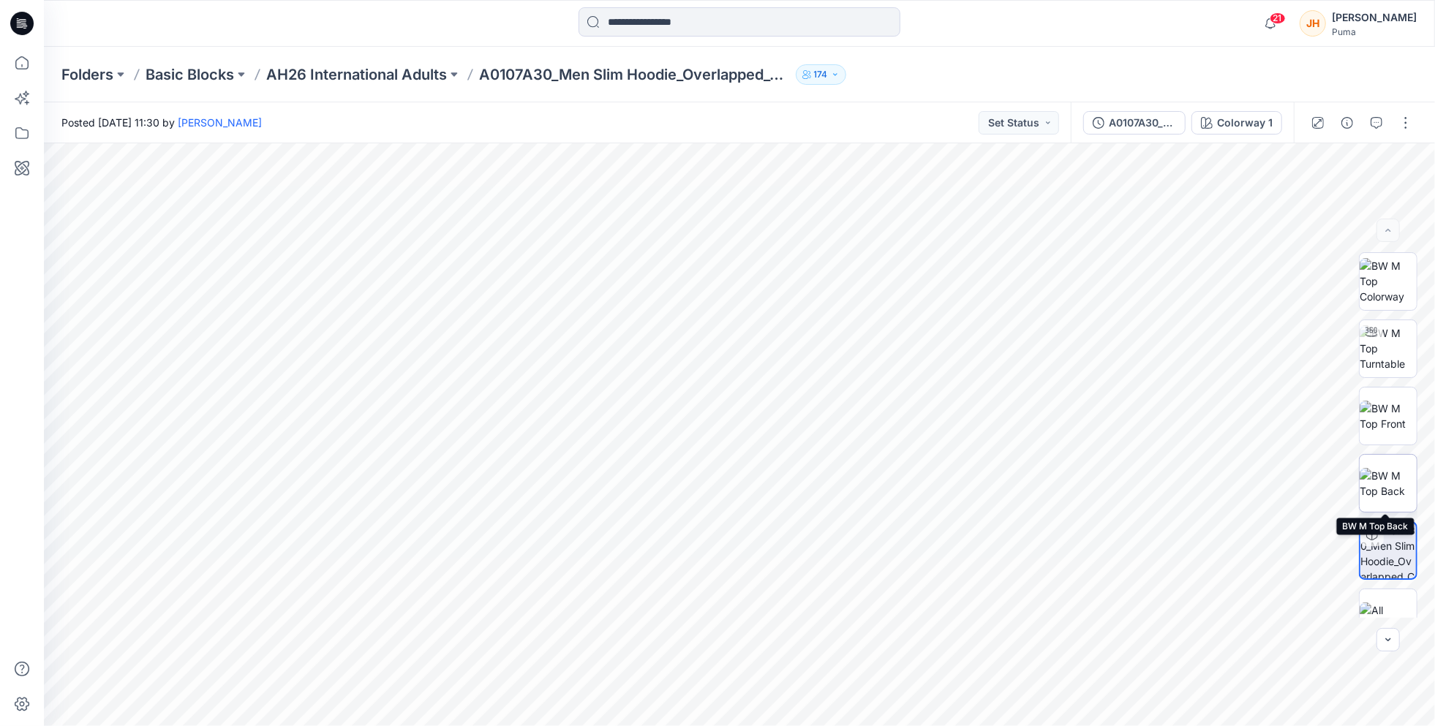
click at [1391, 483] on img at bounding box center [1388, 483] width 57 height 31
click at [380, 71] on p "AH26 International Adults" at bounding box center [356, 74] width 181 height 20
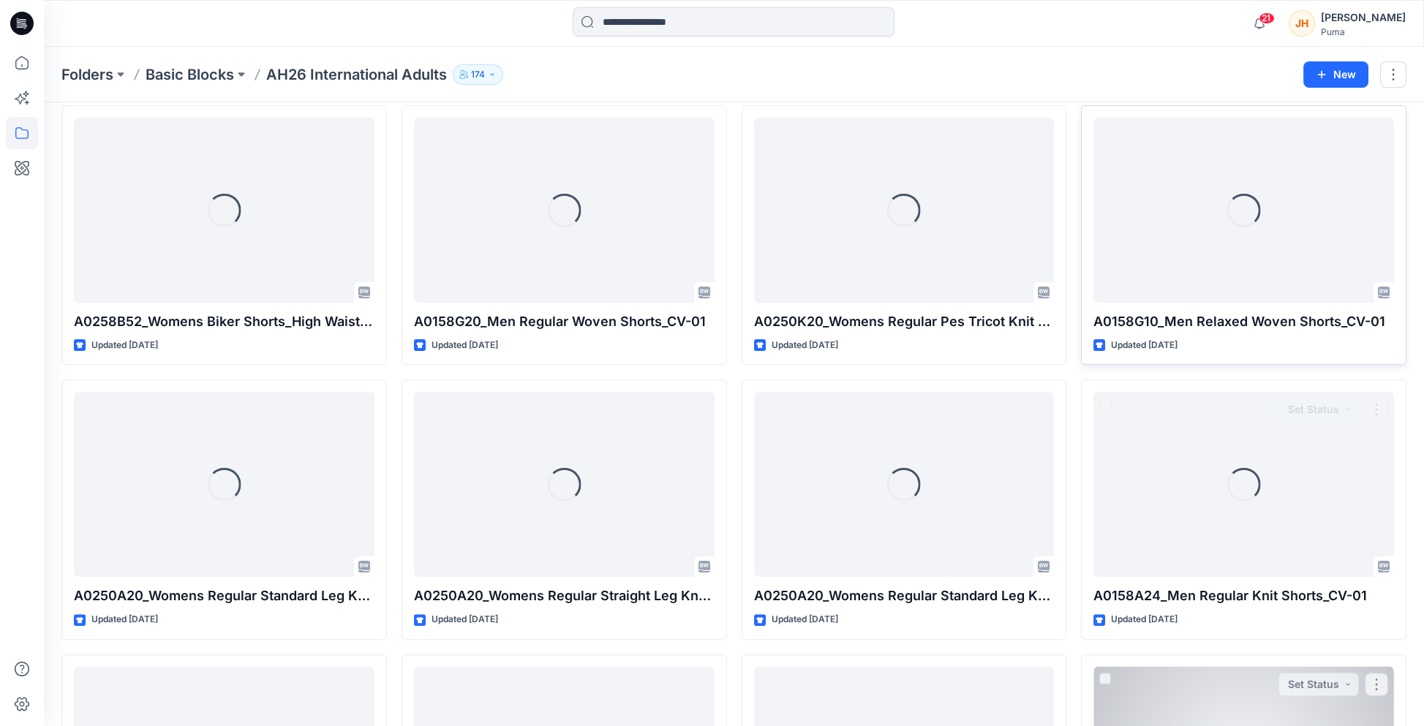
scroll to position [1944, 0]
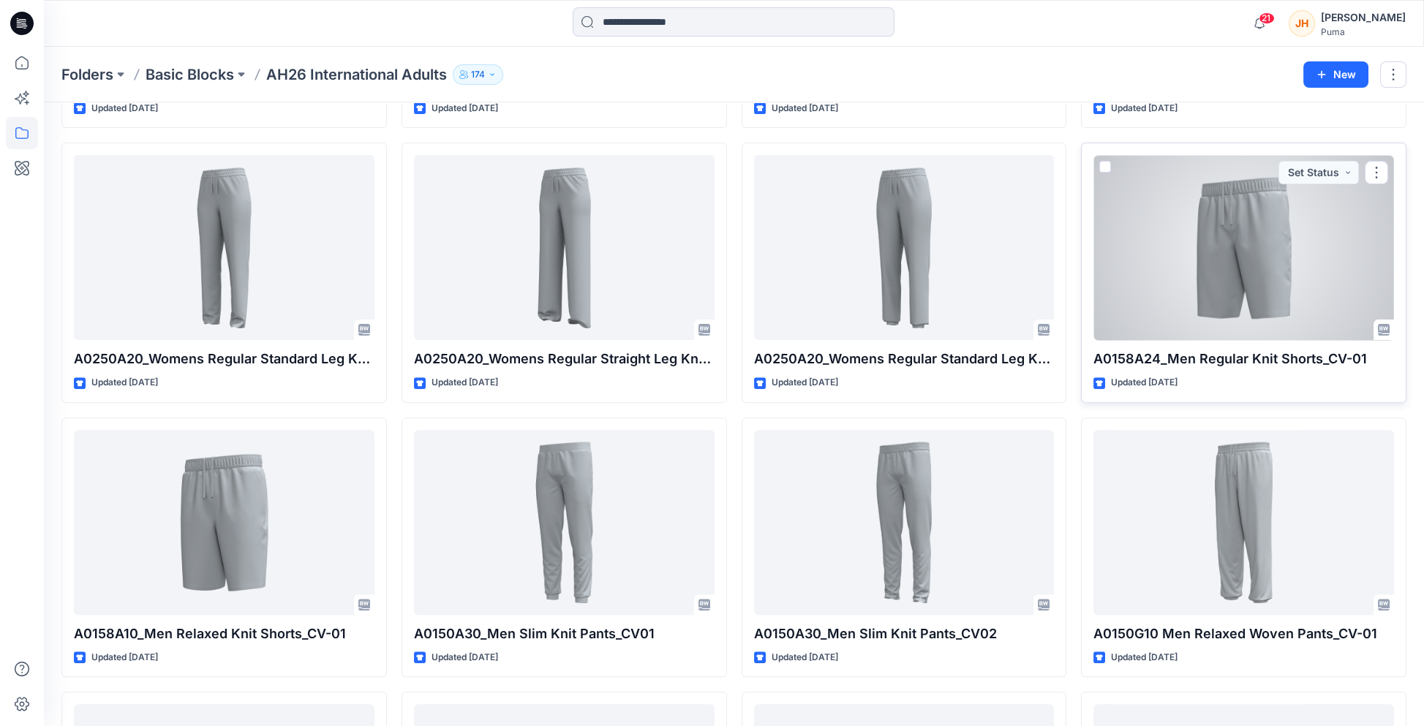
click at [1151, 321] on div at bounding box center [1244, 247] width 301 height 185
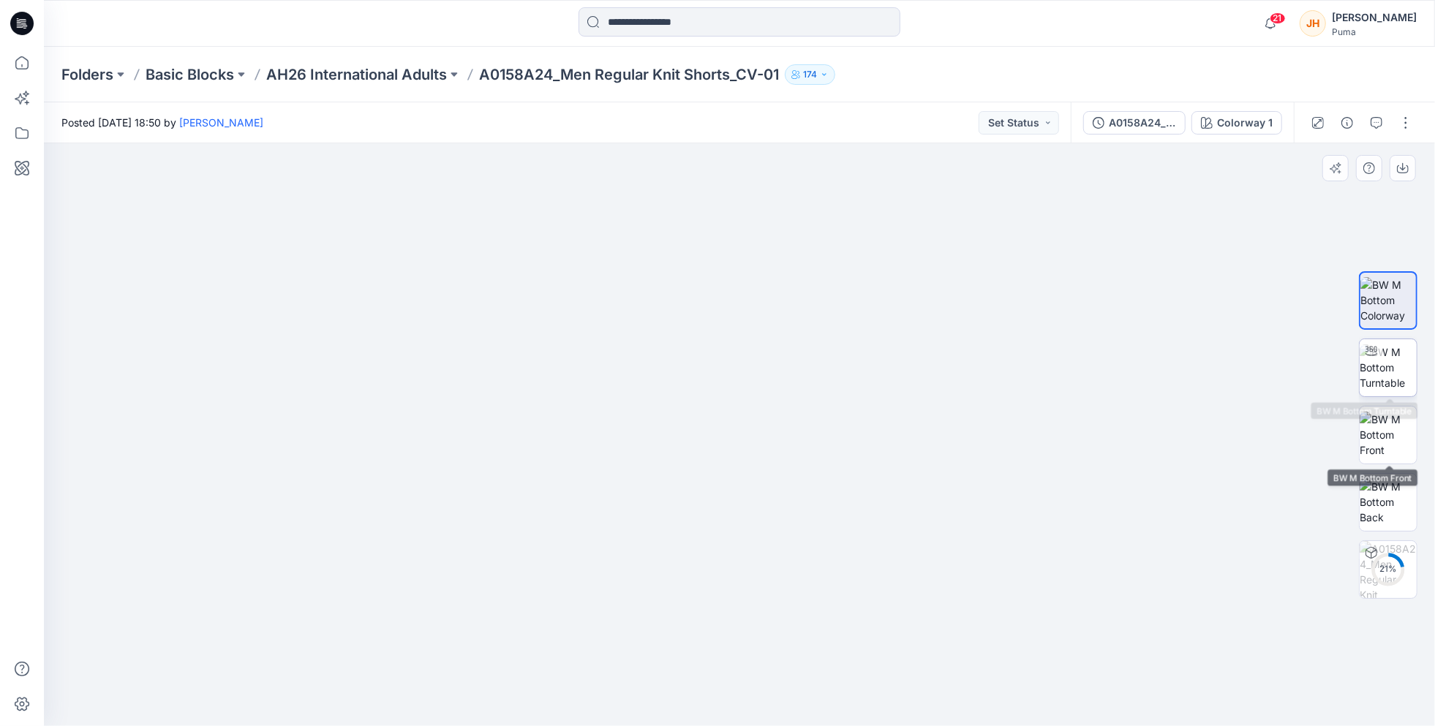
click at [1400, 375] on img at bounding box center [1388, 368] width 57 height 46
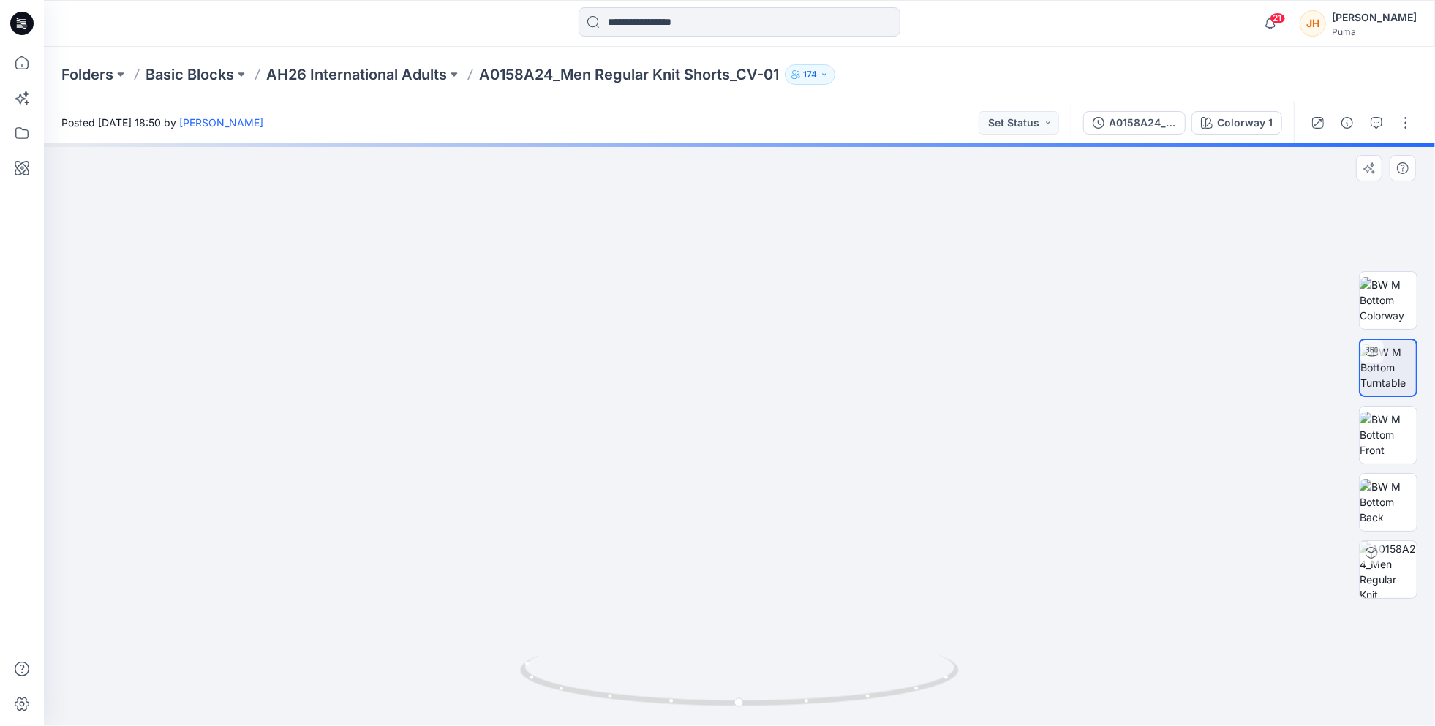
drag, startPoint x: 906, startPoint y: 204, endPoint x: 892, endPoint y: 463, distance: 259.3
click at [892, 462] on img at bounding box center [737, 112] width 2206 height 1230
drag, startPoint x: 929, startPoint y: 364, endPoint x: 934, endPoint y: 459, distance: 95.2
click at [936, 478] on img at bounding box center [735, 197] width 2206 height 1057
click at [921, 491] on img at bounding box center [742, 331] width 2206 height 790
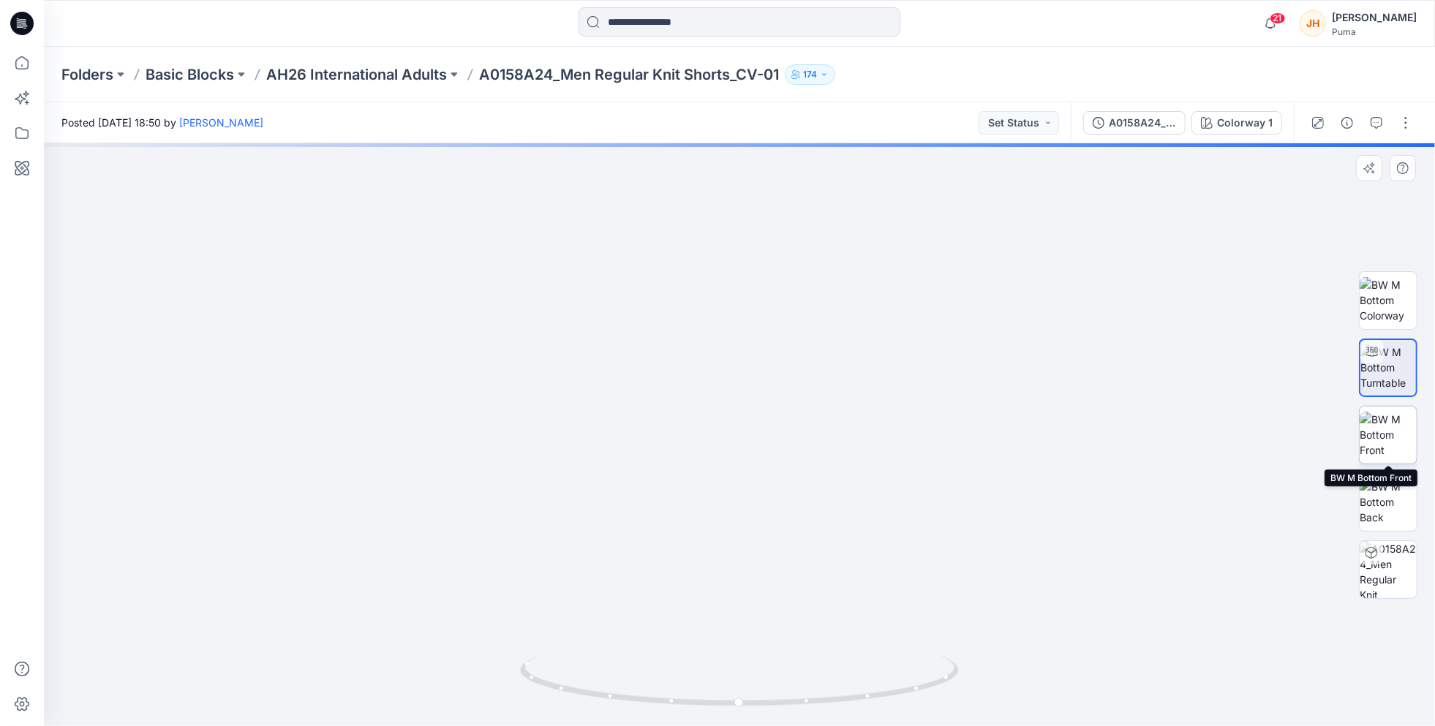
click at [1391, 433] on img at bounding box center [1388, 435] width 57 height 46
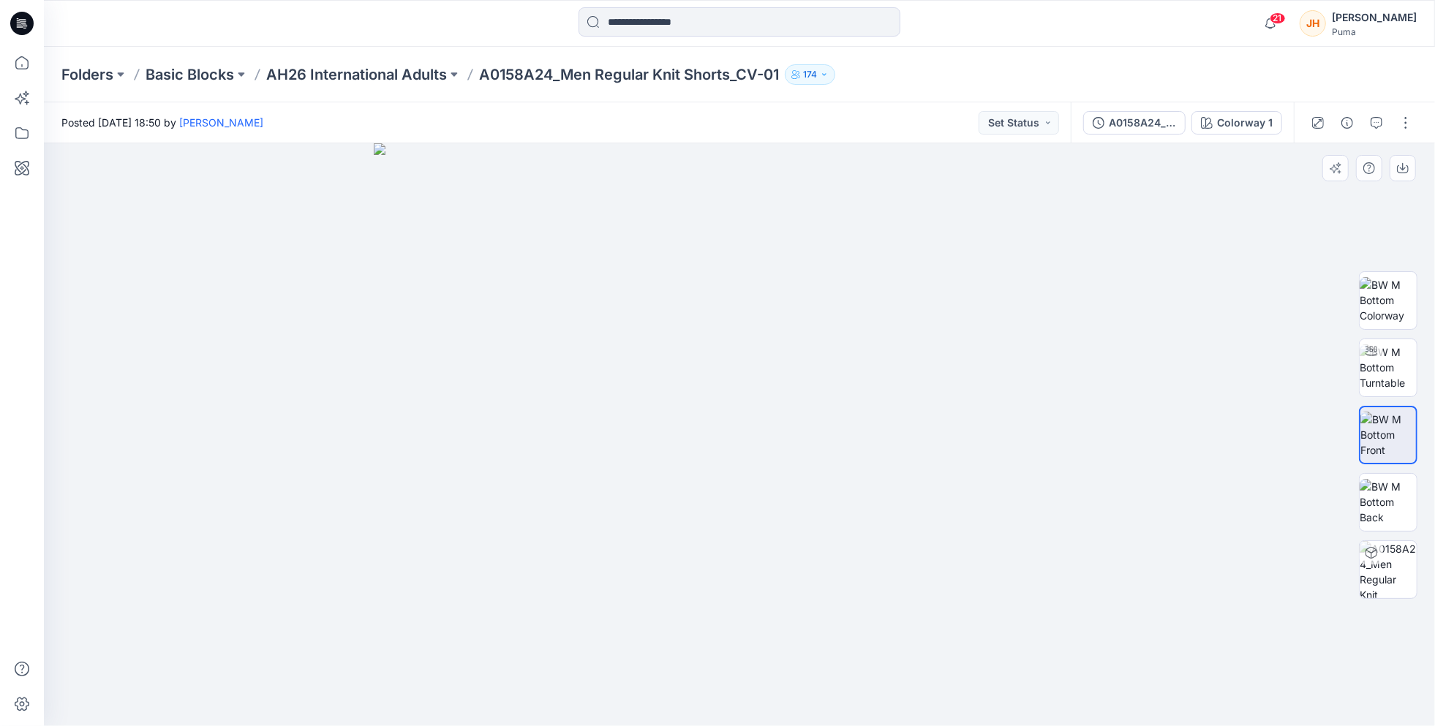
drag, startPoint x: 820, startPoint y: 255, endPoint x: 884, endPoint y: 418, distance: 175.1
click at [827, 404] on img at bounding box center [740, 434] width 732 height 583
